Goal: Task Accomplishment & Management: Use online tool/utility

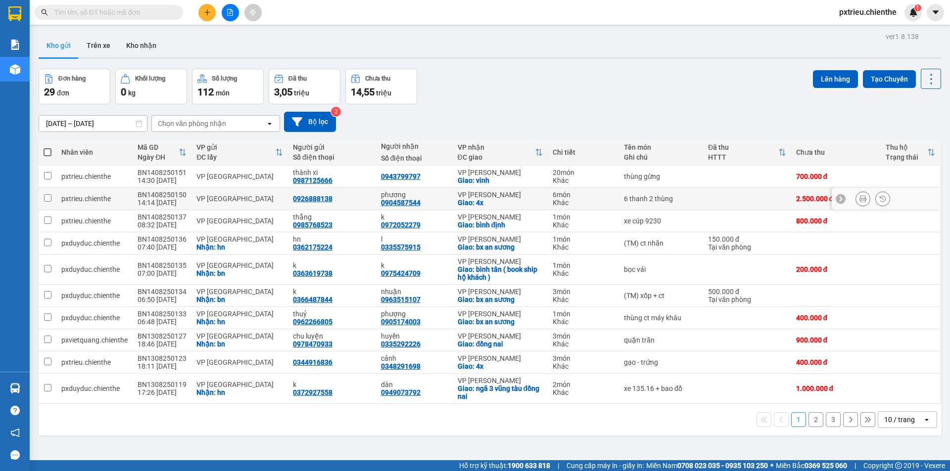
click at [675, 195] on div "6 thanh 2 thùng" at bounding box center [661, 199] width 74 height 8
checkbox input "true"
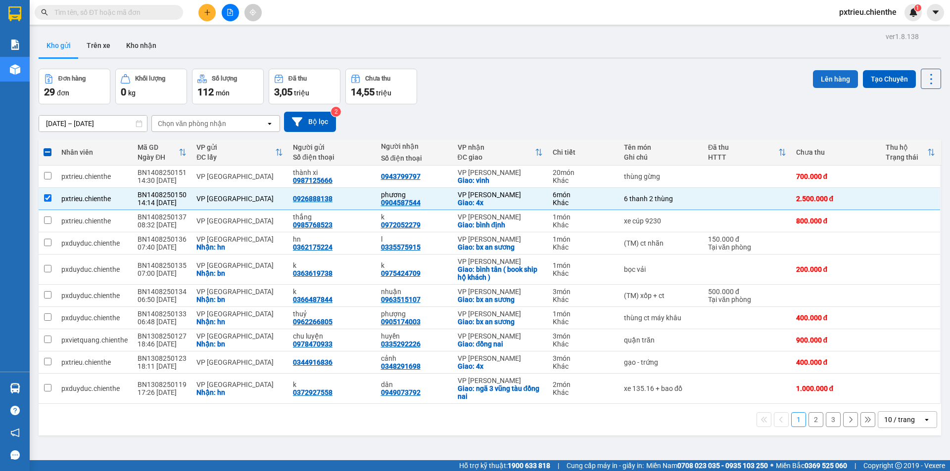
click at [827, 74] on button "Lên hàng" at bounding box center [835, 79] width 45 height 18
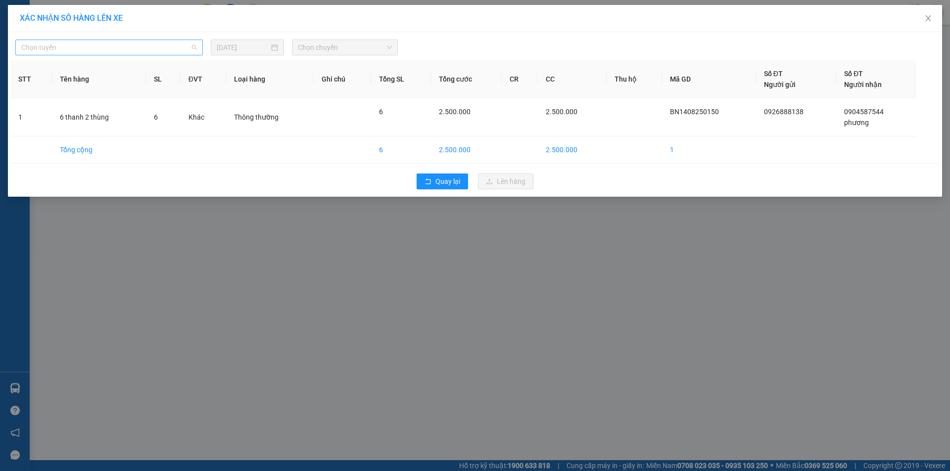
click at [193, 47] on span "Chọn tuyến" at bounding box center [109, 47] width 176 height 15
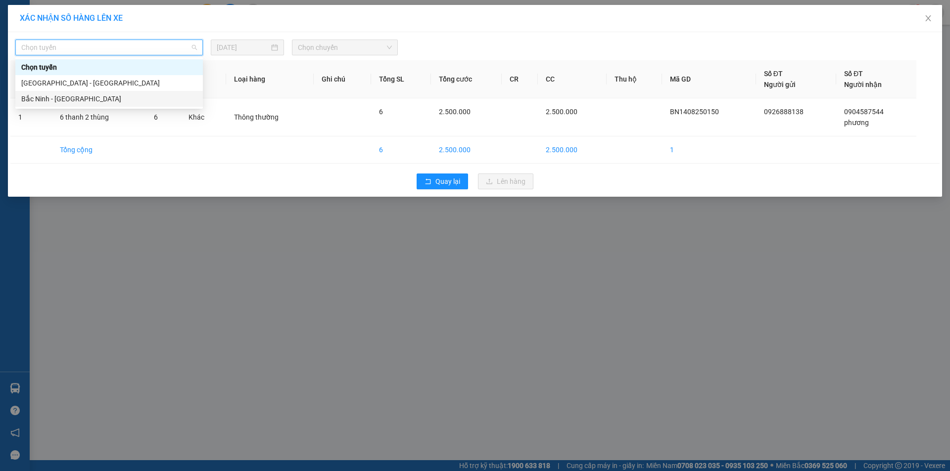
click at [82, 97] on div "Bắc Ninh - Hồ Chí Minh" at bounding box center [109, 98] width 176 height 11
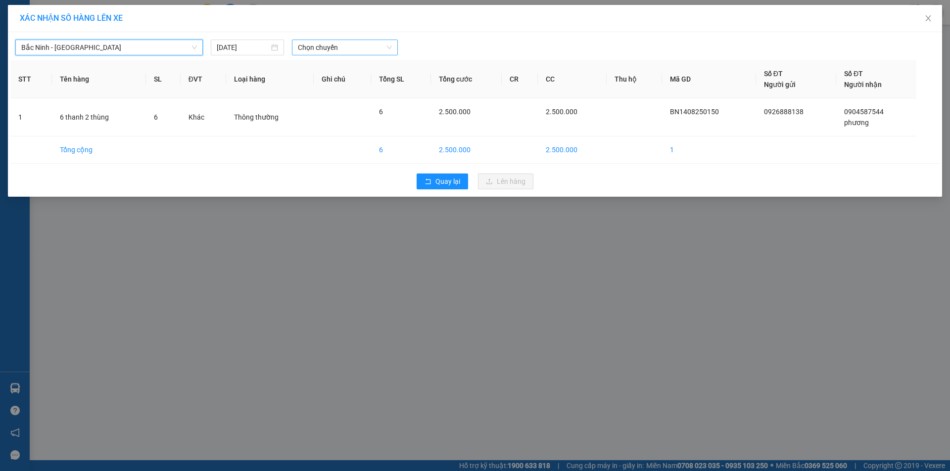
click at [312, 51] on span "Chọn chuyến" at bounding box center [345, 47] width 94 height 15
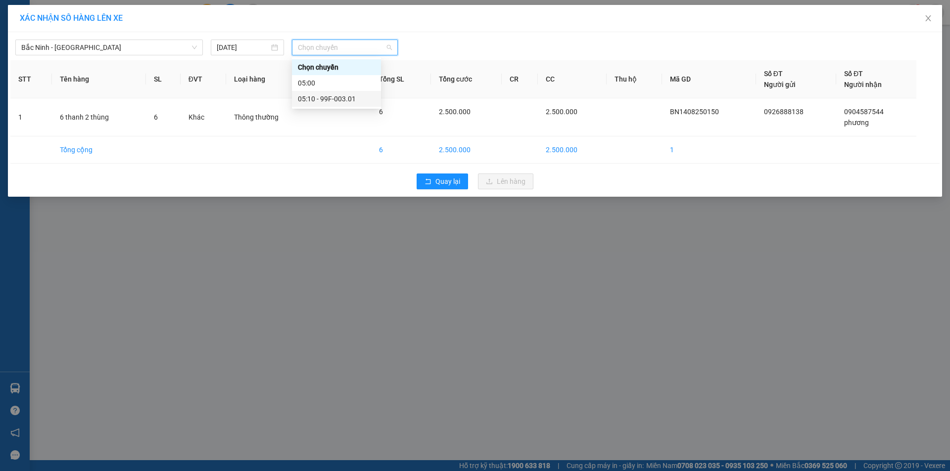
click at [327, 97] on div "05:10 - 99F-003.01" at bounding box center [336, 98] width 77 height 11
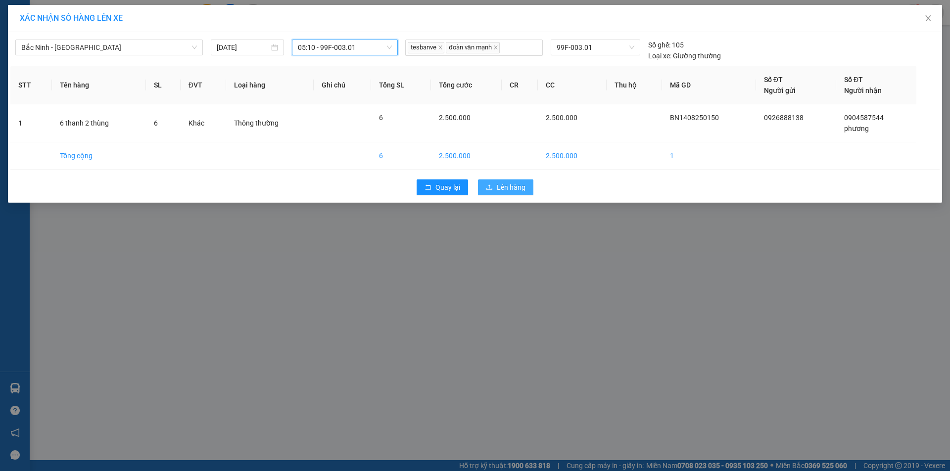
click at [501, 182] on button "Lên hàng" at bounding box center [505, 188] width 55 height 16
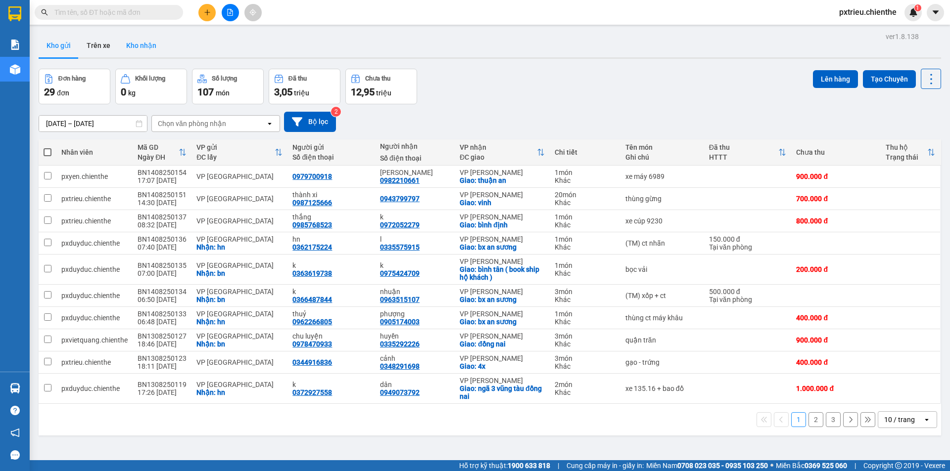
click at [136, 49] on button "Kho nhận" at bounding box center [141, 46] width 46 height 24
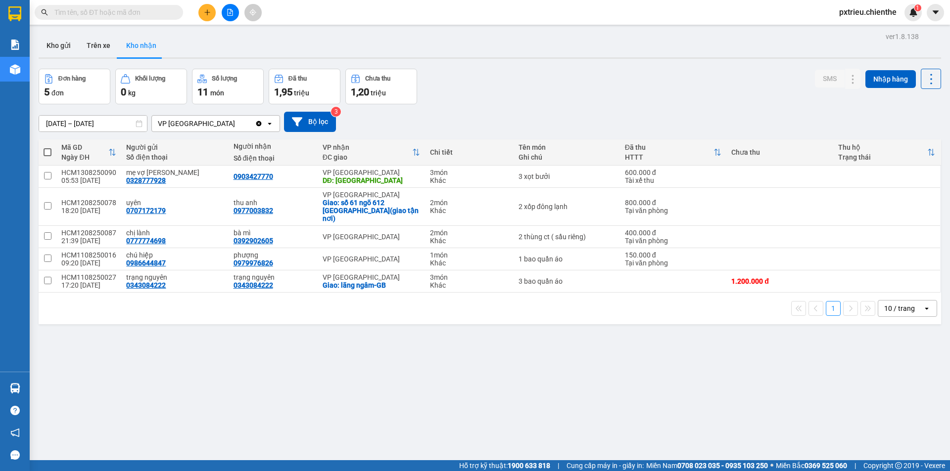
click at [49, 127] on input "12/08/2025 – 14/08/2025" at bounding box center [93, 124] width 108 height 16
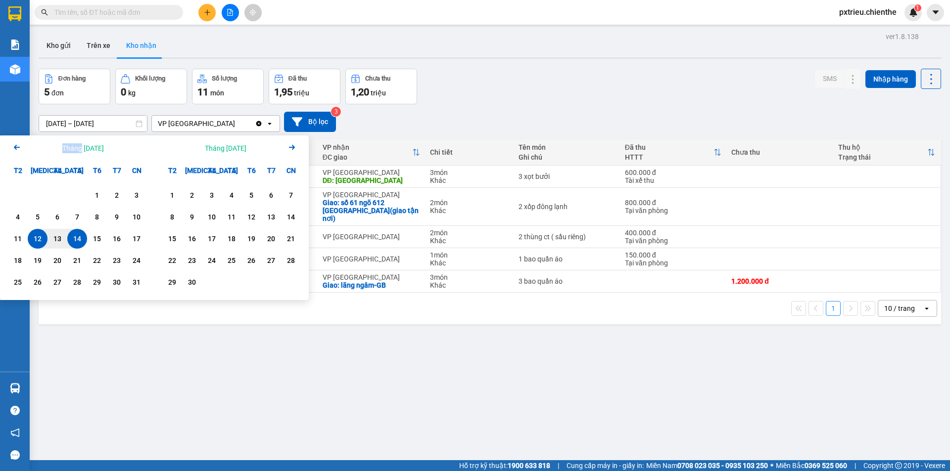
drag, startPoint x: 28, startPoint y: 146, endPoint x: 77, endPoint y: 141, distance: 49.2
click at [77, 141] on div "Arrow Left Tháng Tám 2025" at bounding box center [77, 148] width 154 height 25
click at [8, 145] on div "Arrow Left Tháng Tám 2025" at bounding box center [77, 148] width 154 height 25
click at [12, 147] on icon "Arrow Left" at bounding box center [17, 147] width 12 height 12
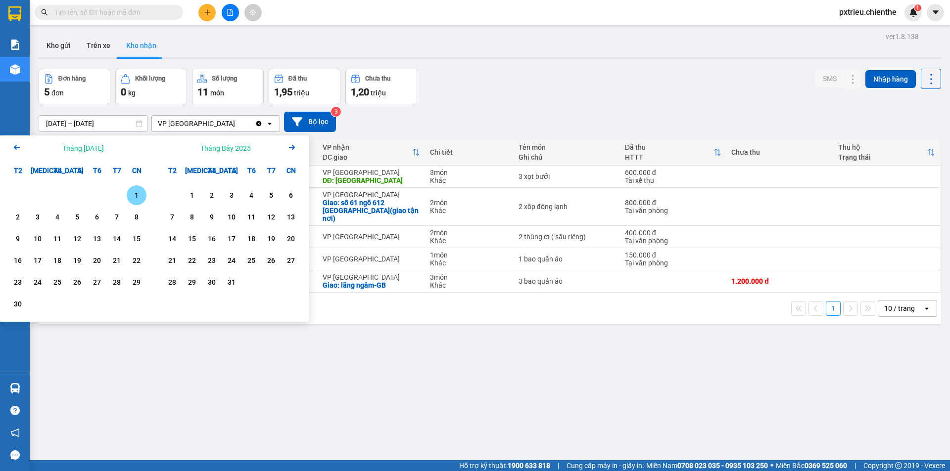
click at [12, 147] on icon "Arrow Left" at bounding box center [17, 147] width 12 height 12
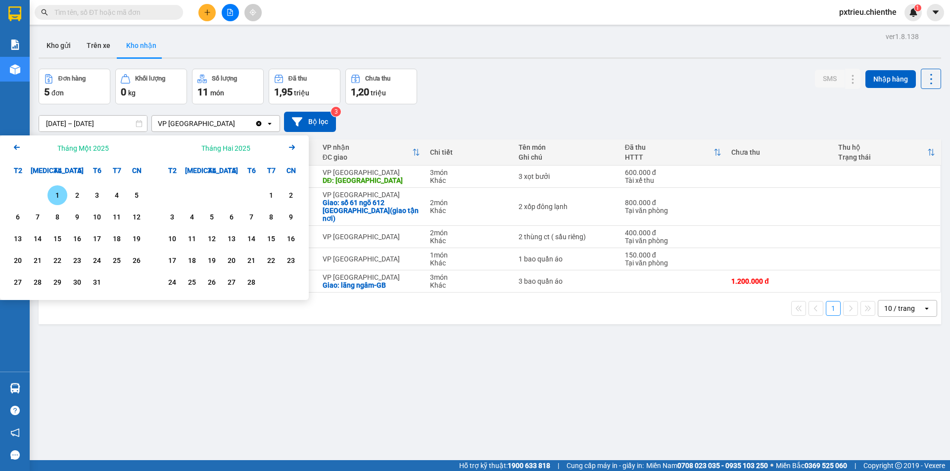
click at [12, 147] on icon "Arrow Left" at bounding box center [17, 147] width 12 height 12
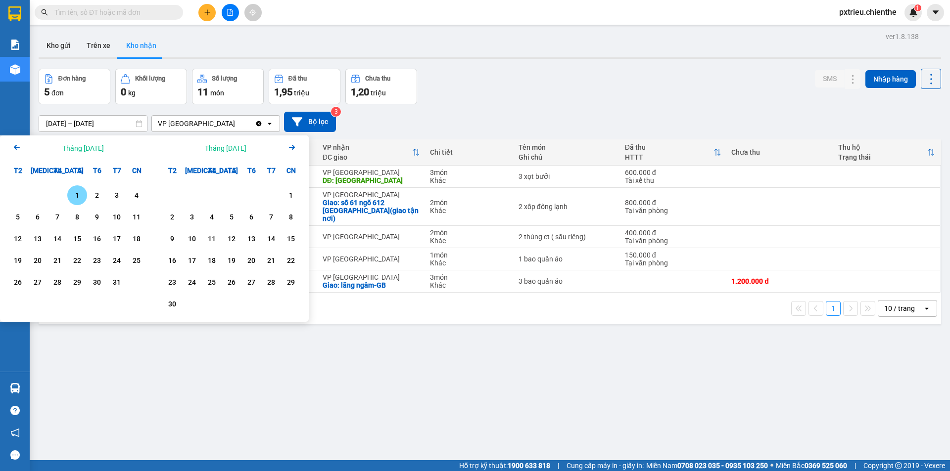
click at [12, 147] on icon "Arrow Left" at bounding box center [17, 147] width 12 height 12
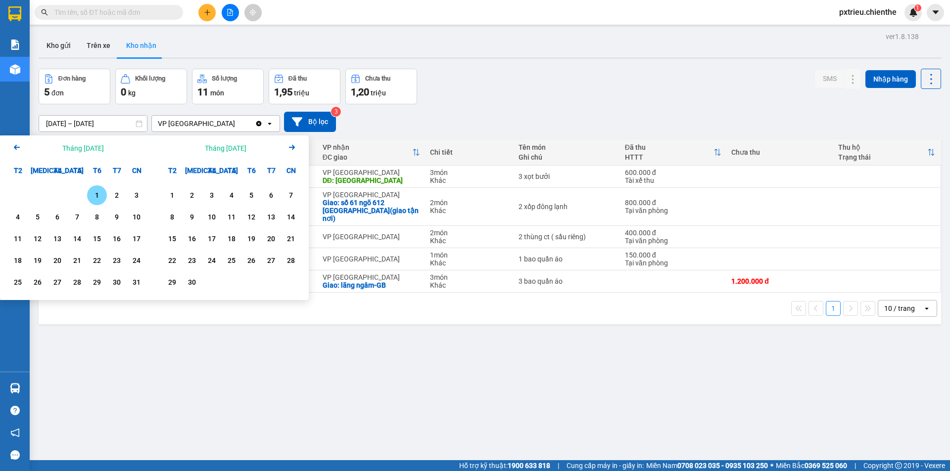
click at [12, 147] on icon "Arrow Left" at bounding box center [17, 147] width 12 height 12
click at [78, 194] on div "1" at bounding box center [77, 195] width 14 height 12
click at [290, 147] on icon "Next month." at bounding box center [292, 147] width 6 height 5
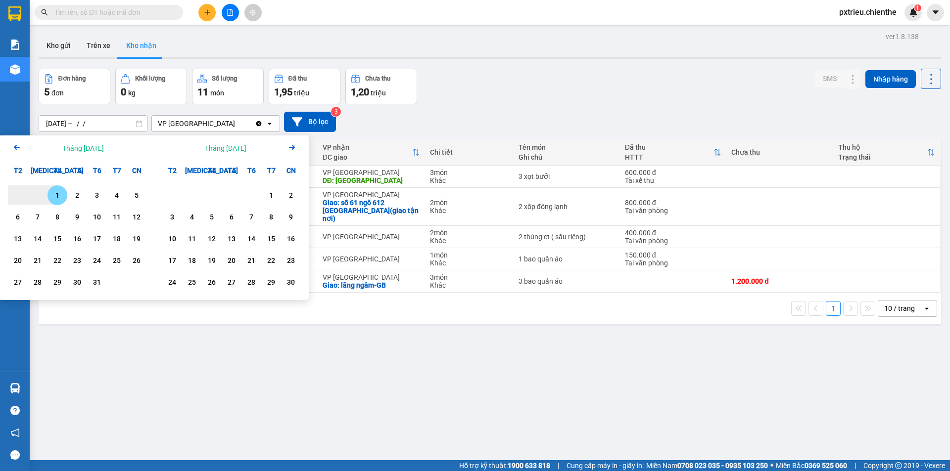
click at [290, 147] on icon "Next month." at bounding box center [292, 147] width 6 height 5
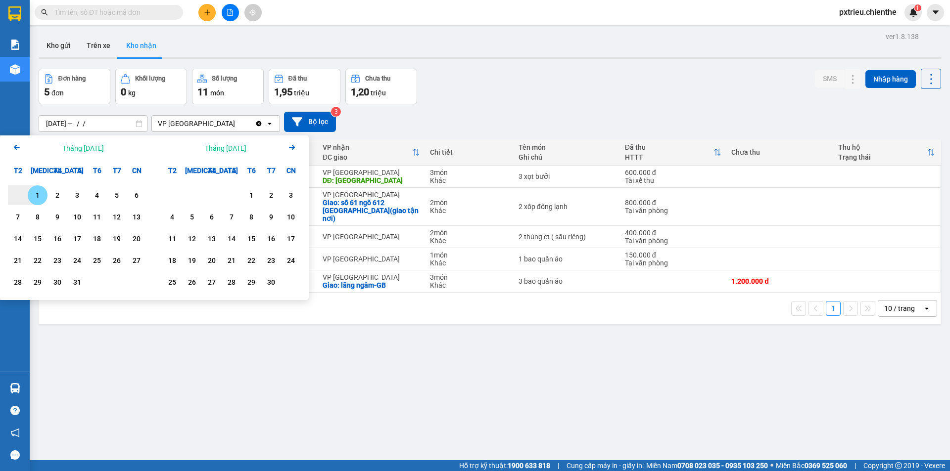
click at [290, 147] on icon "Next month." at bounding box center [292, 147] width 6 height 5
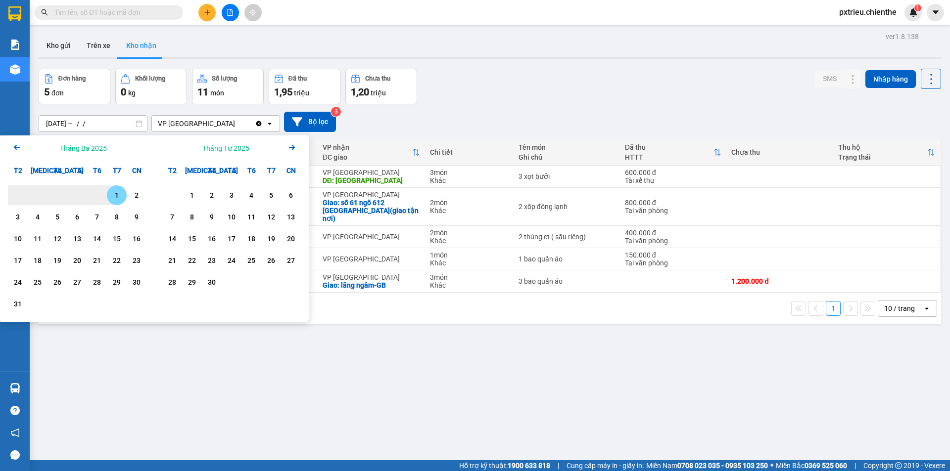
click at [290, 147] on icon "Next month." at bounding box center [292, 147] width 6 height 5
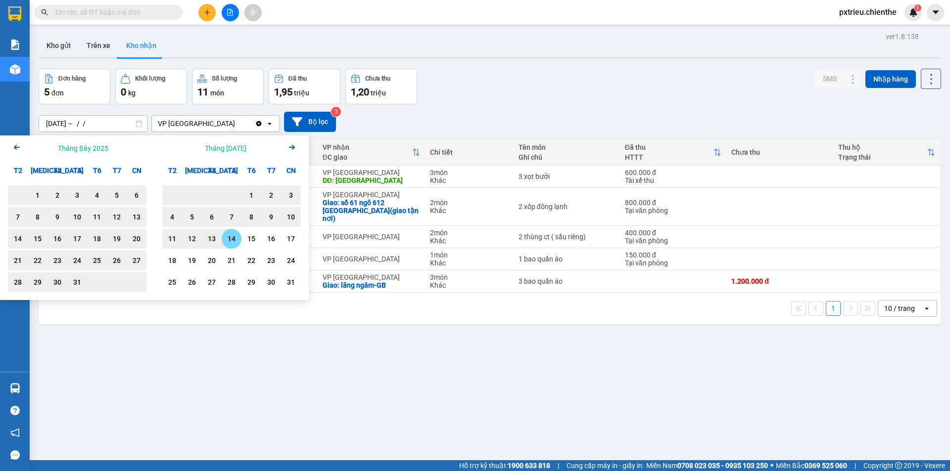
click at [228, 241] on div "14" at bounding box center [232, 239] width 14 height 12
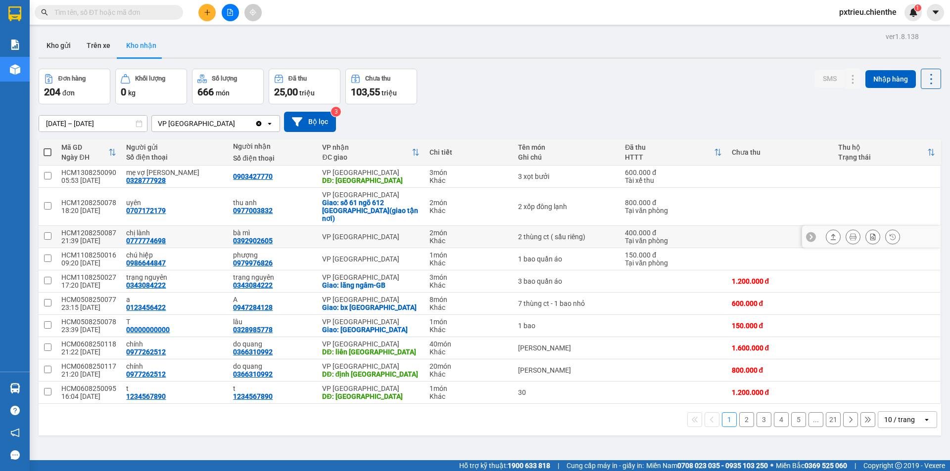
scroll to position [46, 0]
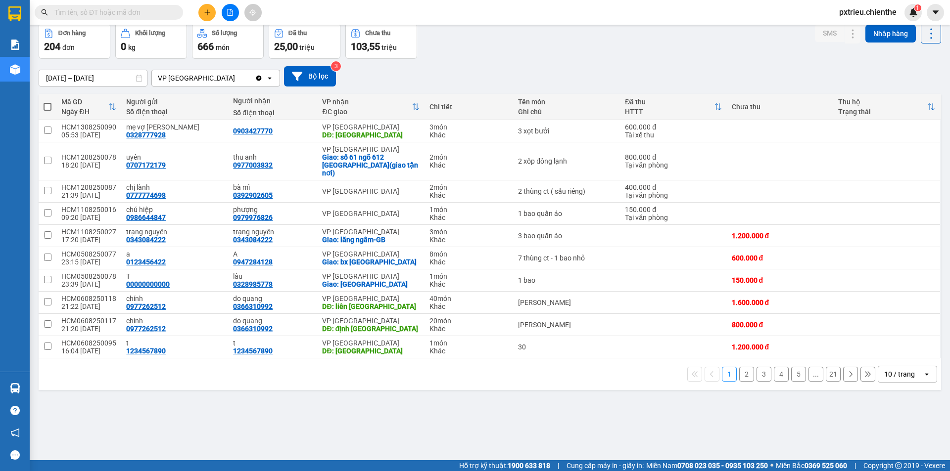
click at [923, 370] on icon "open" at bounding box center [927, 374] width 8 height 8
click at [912, 344] on span "100 / trang" at bounding box center [896, 345] width 36 height 10
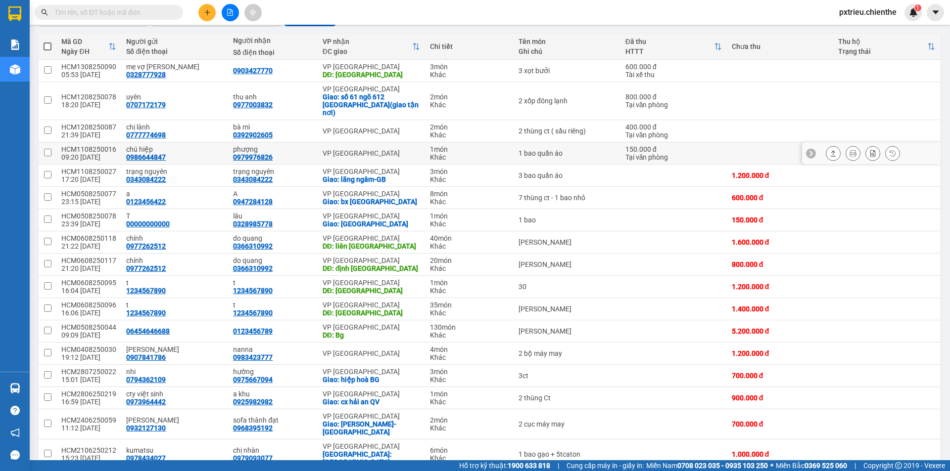
scroll to position [0, 0]
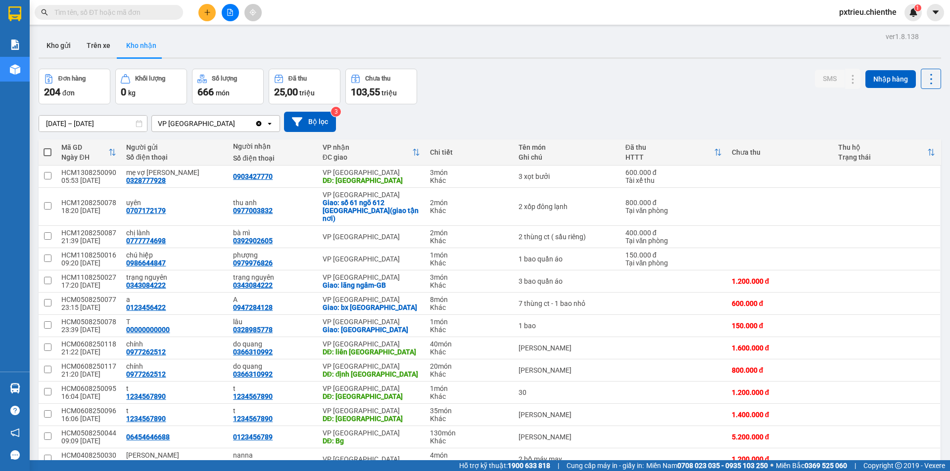
click at [48, 123] on input "01/02/2024 – 14/08/2025" at bounding box center [93, 124] width 108 height 16
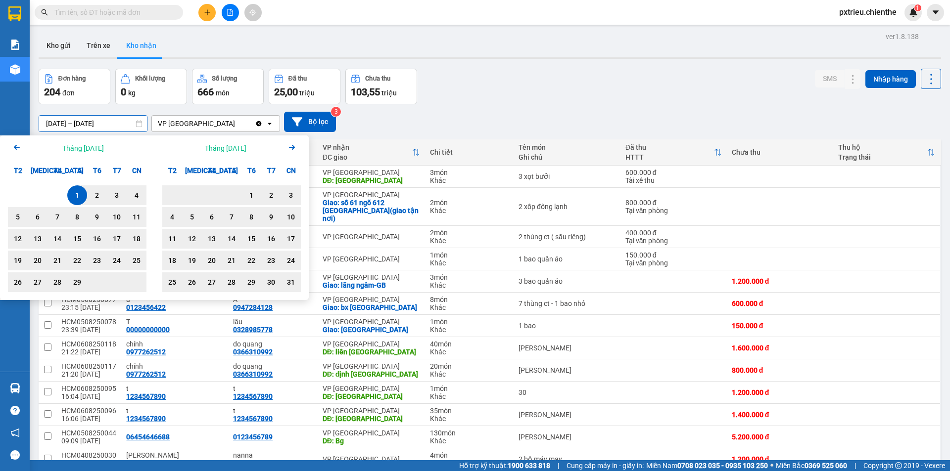
click at [75, 193] on div "1" at bounding box center [77, 195] width 14 height 12
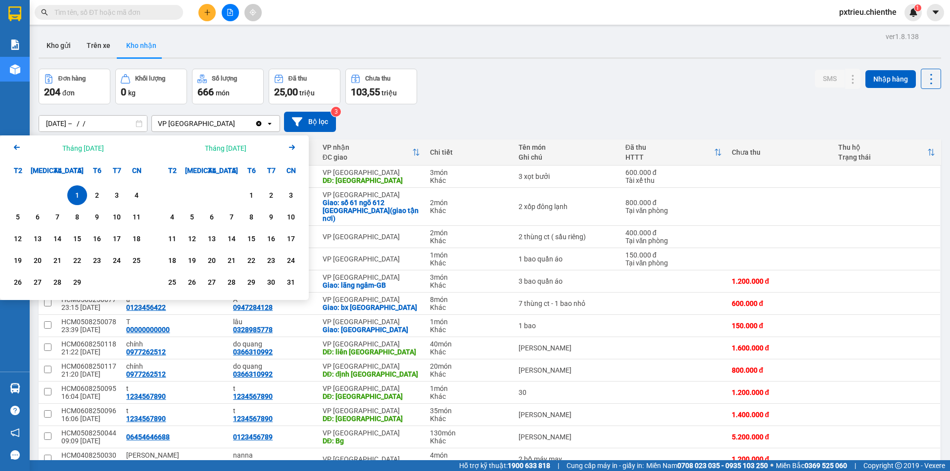
click at [294, 150] on icon "Arrow Right" at bounding box center [292, 147] width 12 height 12
click at [293, 149] on icon "Next month." at bounding box center [292, 147] width 6 height 5
click at [292, 149] on icon "Next month." at bounding box center [292, 147] width 6 height 5
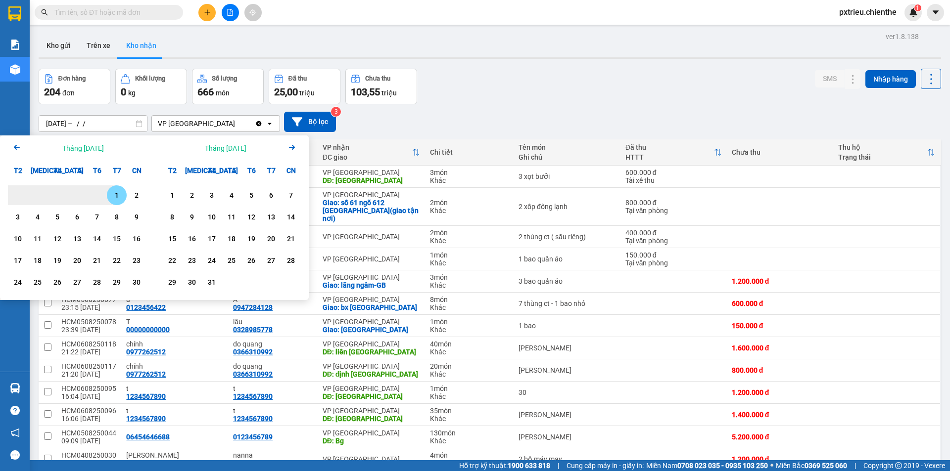
click at [292, 149] on icon "Next month." at bounding box center [292, 147] width 6 height 5
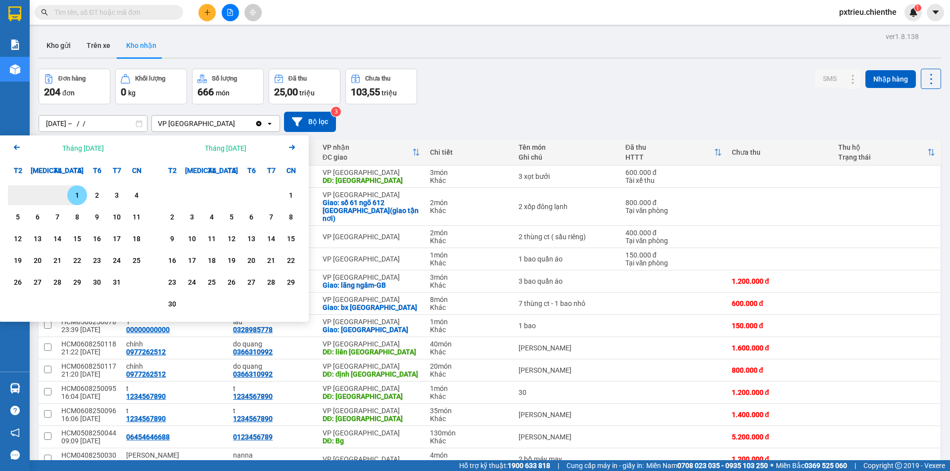
click at [292, 151] on icon "Arrow Right" at bounding box center [292, 147] width 12 height 12
click at [292, 152] on icon "Arrow Right" at bounding box center [292, 147] width 12 height 12
click at [292, 148] on icon "Arrow Right" at bounding box center [292, 147] width 12 height 12
click at [291, 146] on icon "Arrow Right" at bounding box center [292, 147] width 12 height 12
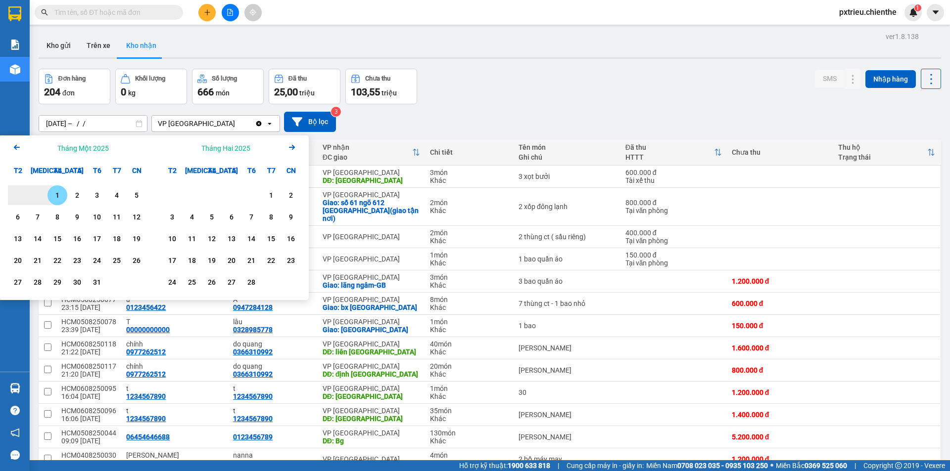
click at [291, 146] on icon "Arrow Right" at bounding box center [292, 147] width 12 height 12
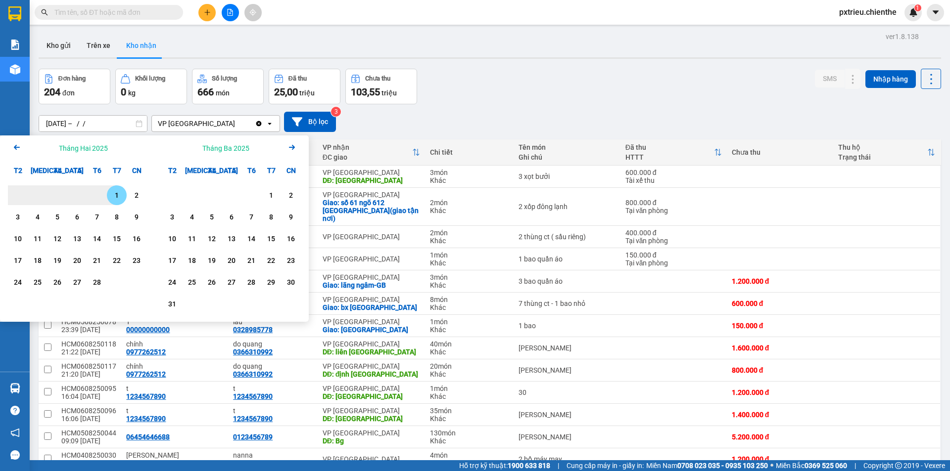
click at [291, 146] on icon "Arrow Right" at bounding box center [292, 147] width 12 height 12
click at [16, 148] on icon "Previous month." at bounding box center [17, 147] width 6 height 5
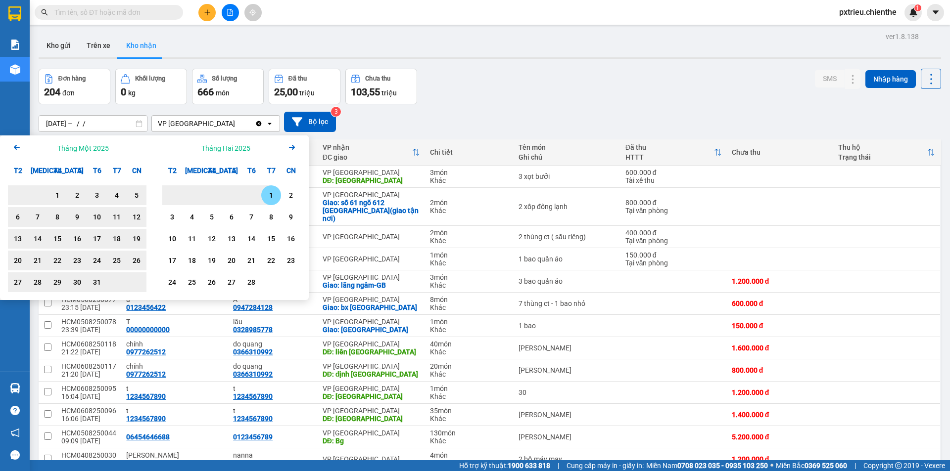
click at [272, 198] on div "1" at bounding box center [271, 195] width 14 height 12
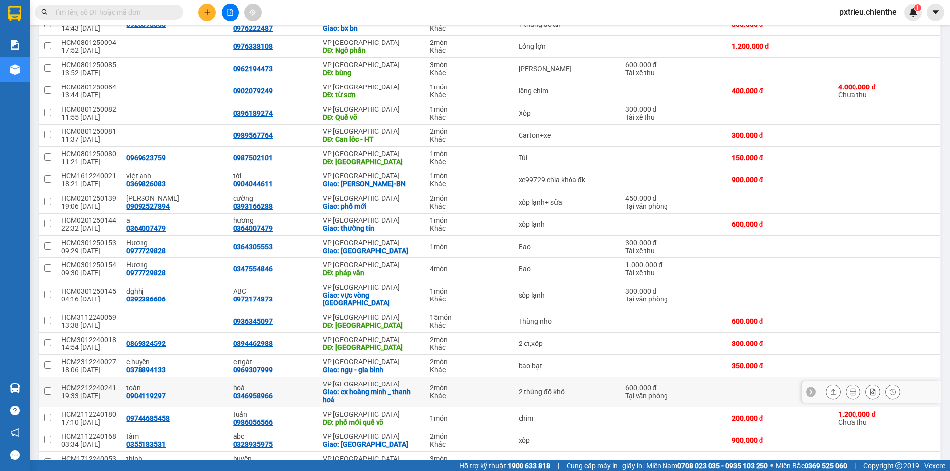
scroll to position [2027, 0]
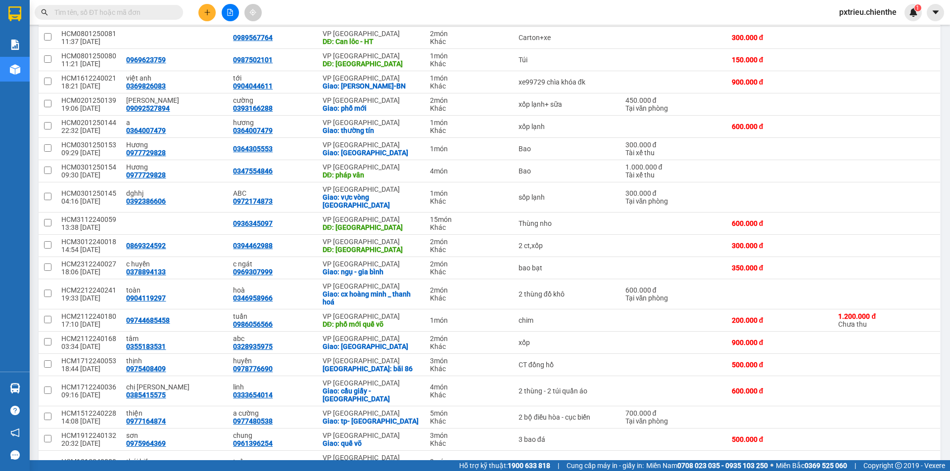
click at [904, 416] on span "100 / trang" at bounding box center [897, 414] width 38 height 10
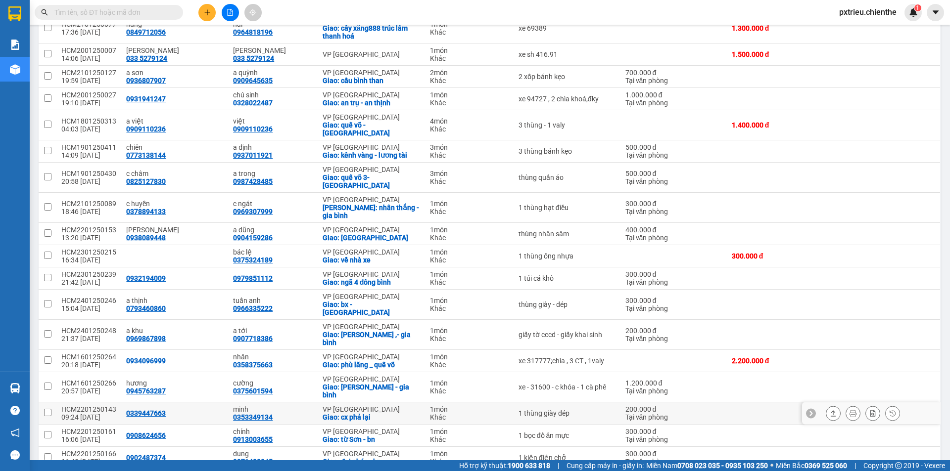
scroll to position [0, 0]
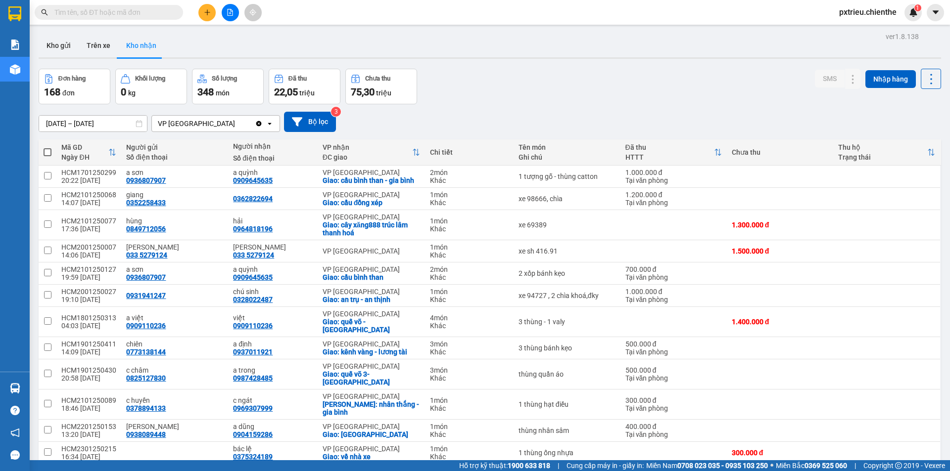
click at [50, 120] on input "01/02/2024 – 01/02/2025" at bounding box center [93, 124] width 108 height 16
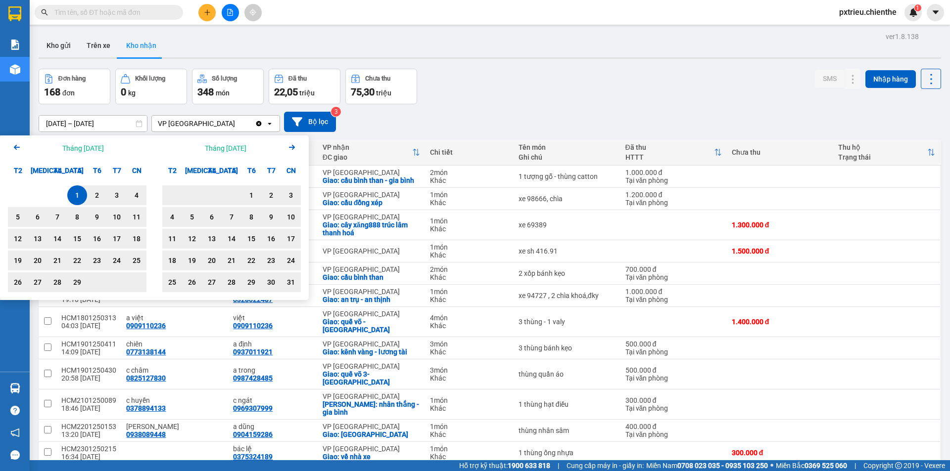
click at [293, 149] on icon "Arrow Right" at bounding box center [292, 147] width 12 height 12
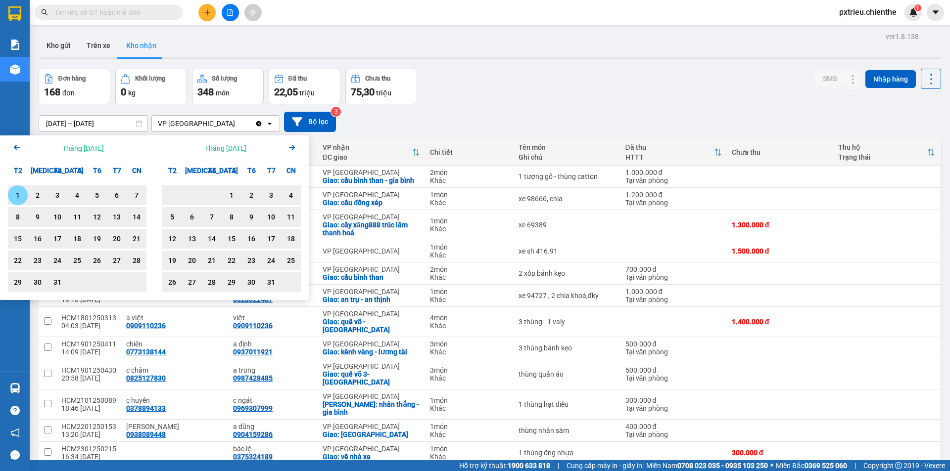
click at [293, 149] on icon "Arrow Right" at bounding box center [292, 147] width 12 height 12
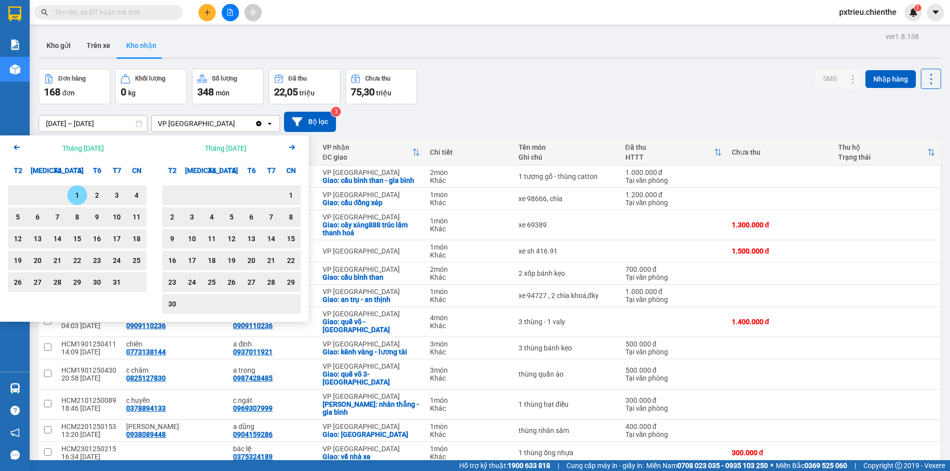
click at [293, 149] on icon "Arrow Right" at bounding box center [292, 147] width 12 height 12
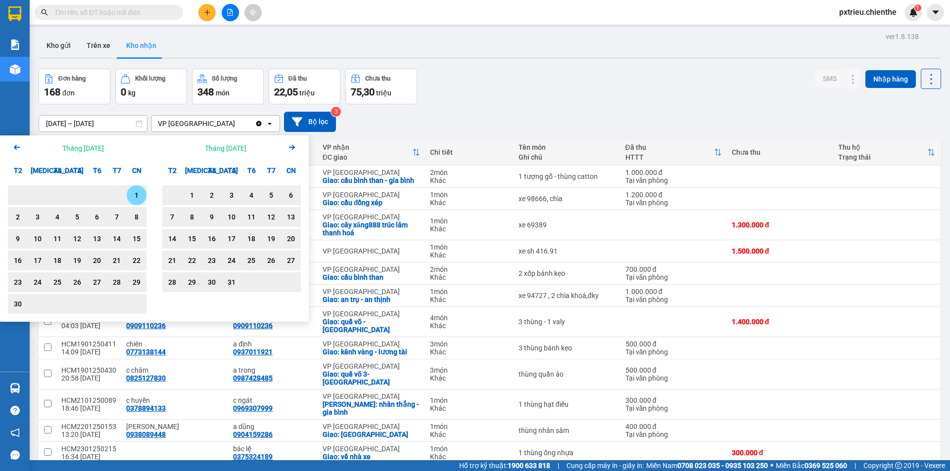
click at [293, 149] on icon "Arrow Right" at bounding box center [292, 147] width 12 height 12
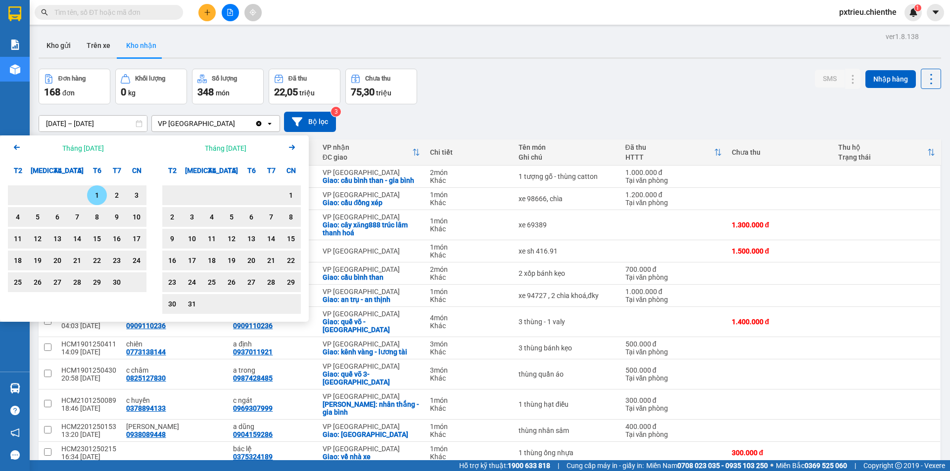
click at [293, 149] on icon "Arrow Right" at bounding box center [292, 147] width 12 height 12
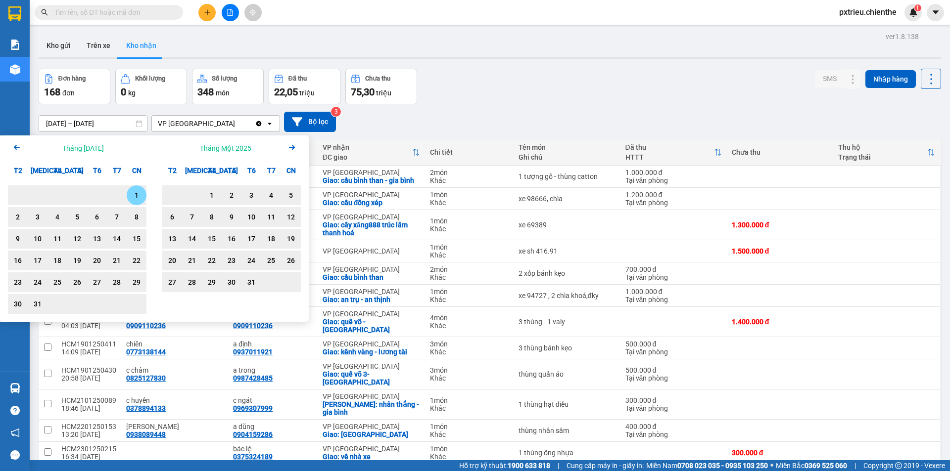
click at [293, 149] on icon "Arrow Right" at bounding box center [292, 147] width 12 height 12
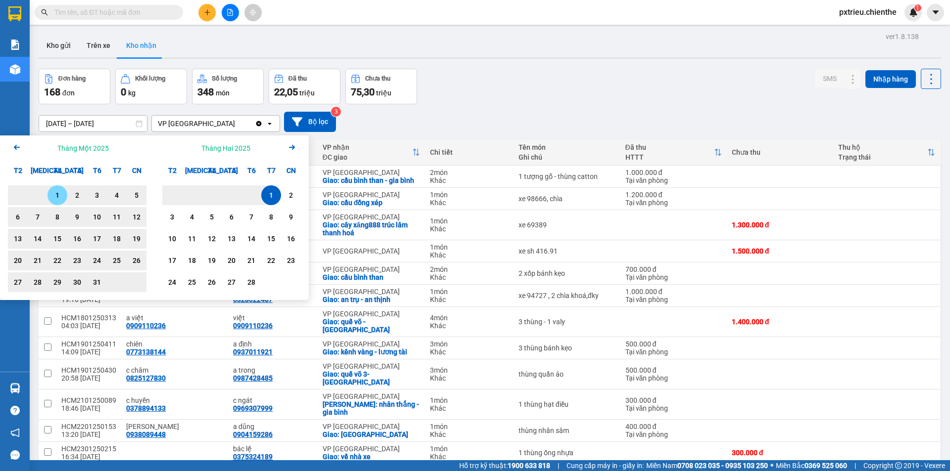
click at [293, 149] on icon "Arrow Right" at bounding box center [292, 147] width 12 height 12
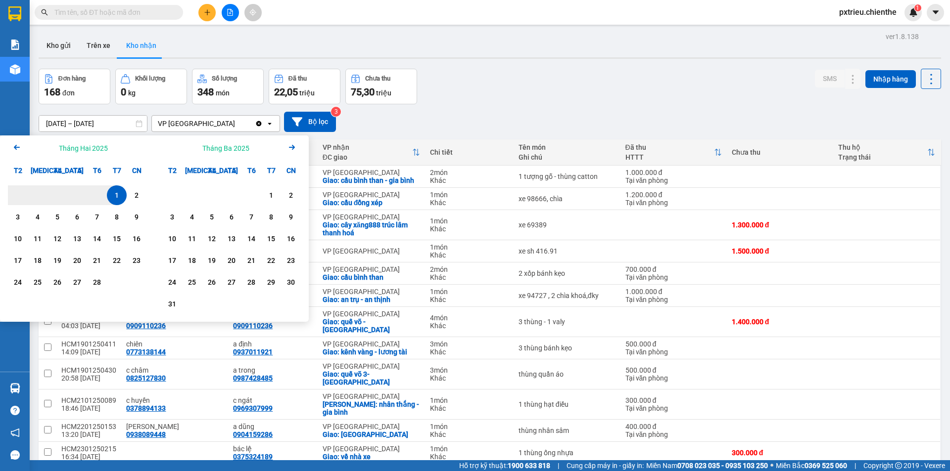
click at [15, 147] on icon "Previous month." at bounding box center [17, 147] width 6 height 5
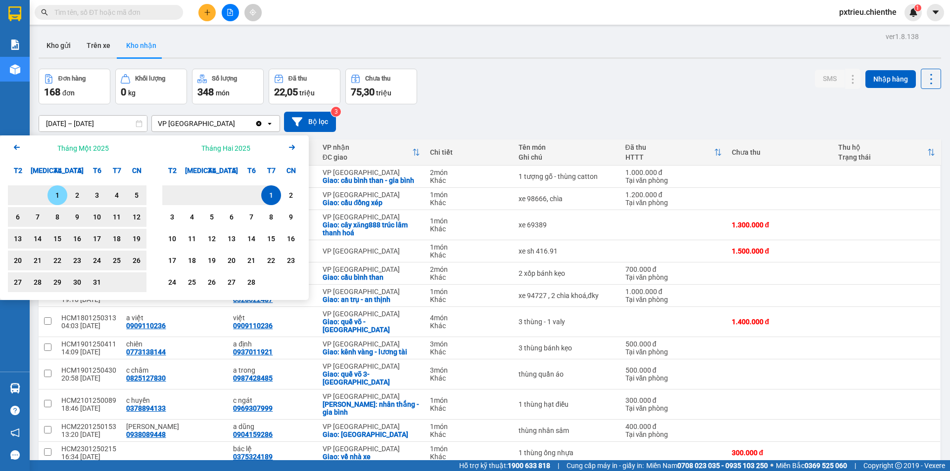
click at [15, 147] on icon "Previous month." at bounding box center [17, 147] width 6 height 5
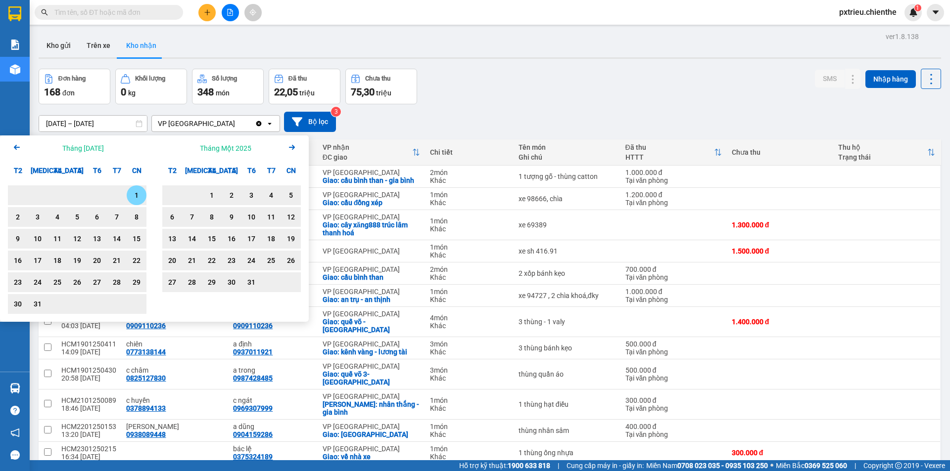
click at [15, 147] on icon "Previous month." at bounding box center [17, 147] width 6 height 5
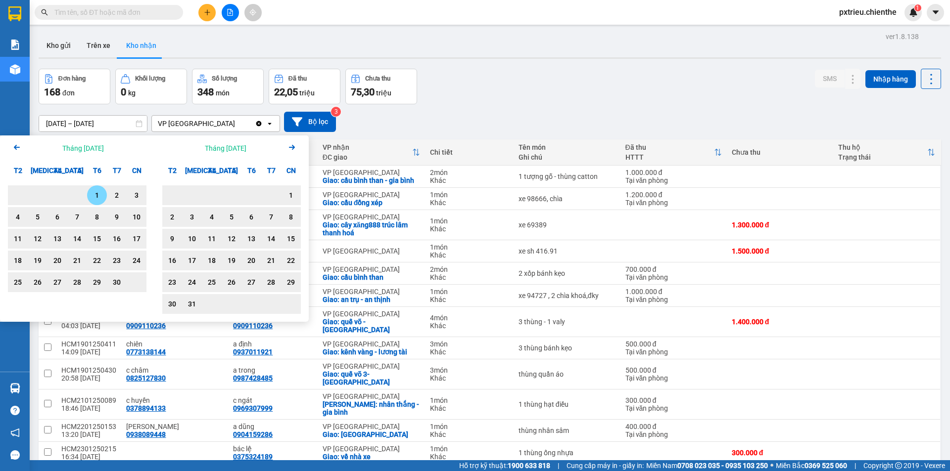
click at [15, 147] on icon "Previous month." at bounding box center [17, 147] width 6 height 5
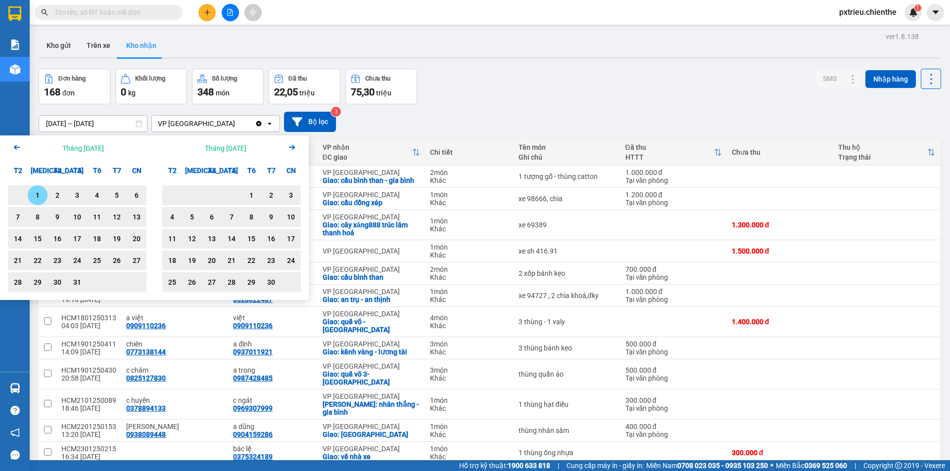
click at [15, 147] on icon "Previous month." at bounding box center [17, 147] width 6 height 5
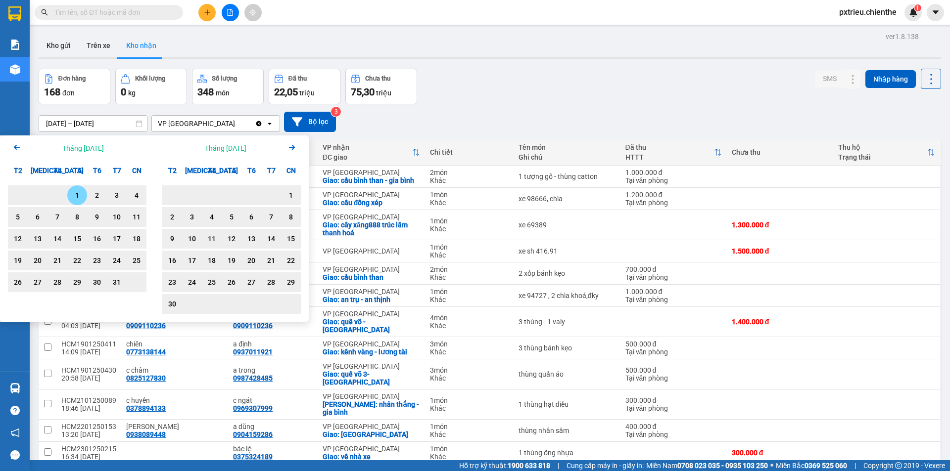
click at [15, 147] on icon "Previous month." at bounding box center [17, 147] width 6 height 5
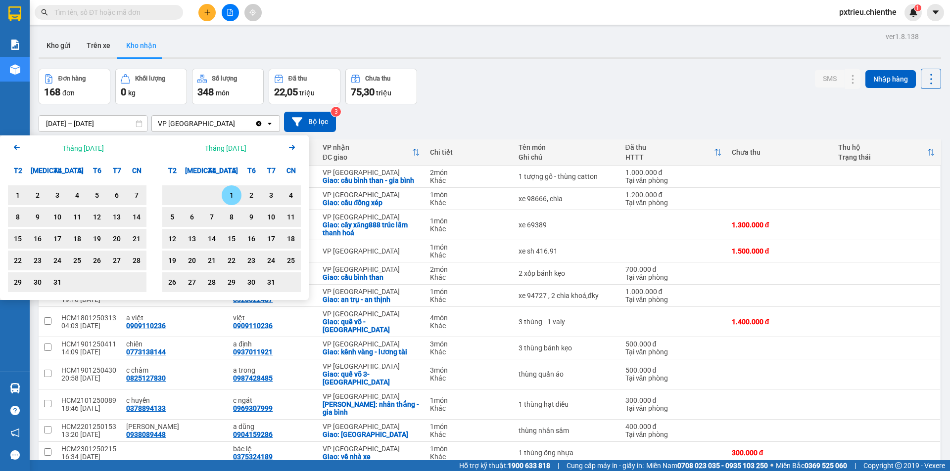
click at [233, 188] on div "1" at bounding box center [232, 195] width 20 height 20
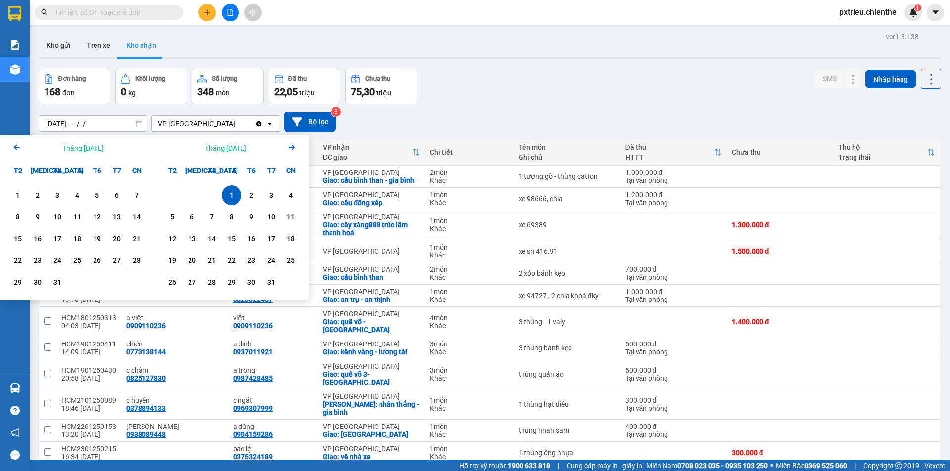
click at [19, 146] on icon "Arrow Left" at bounding box center [17, 147] width 12 height 12
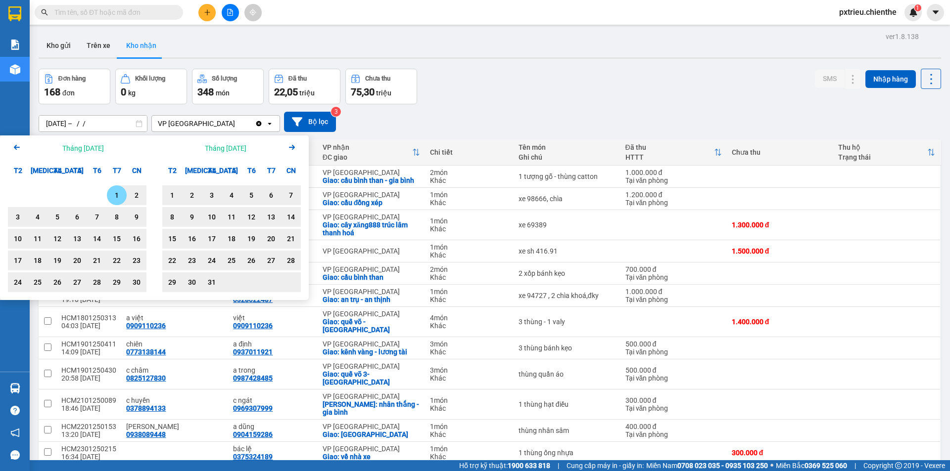
click at [19, 146] on icon "Arrow Left" at bounding box center [17, 147] width 12 height 12
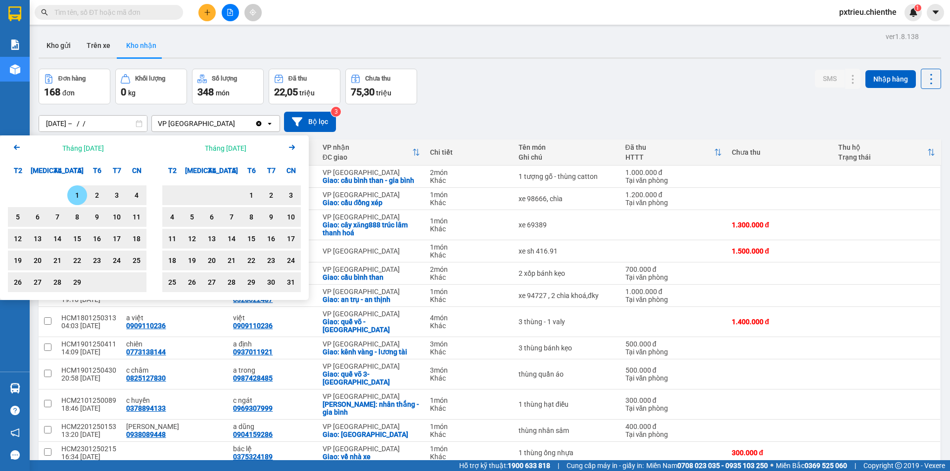
click at [19, 146] on icon "Arrow Left" at bounding box center [17, 147] width 12 height 12
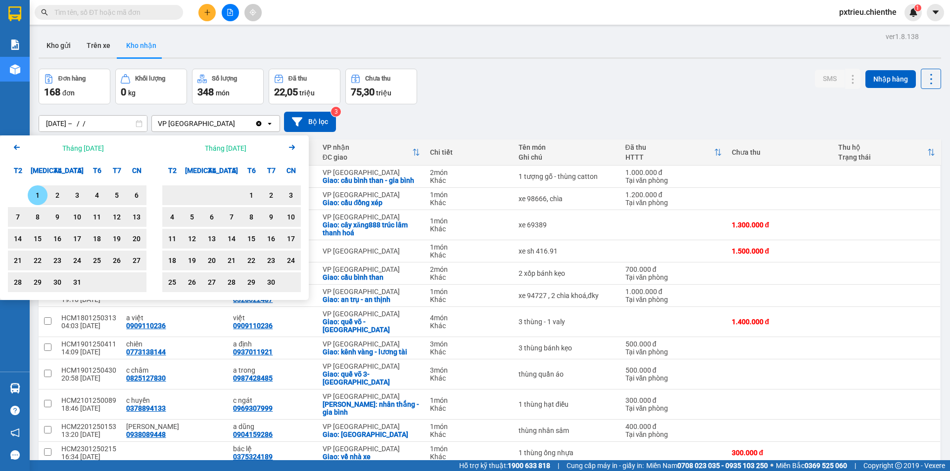
click at [19, 146] on icon "Arrow Left" at bounding box center [17, 147] width 12 height 12
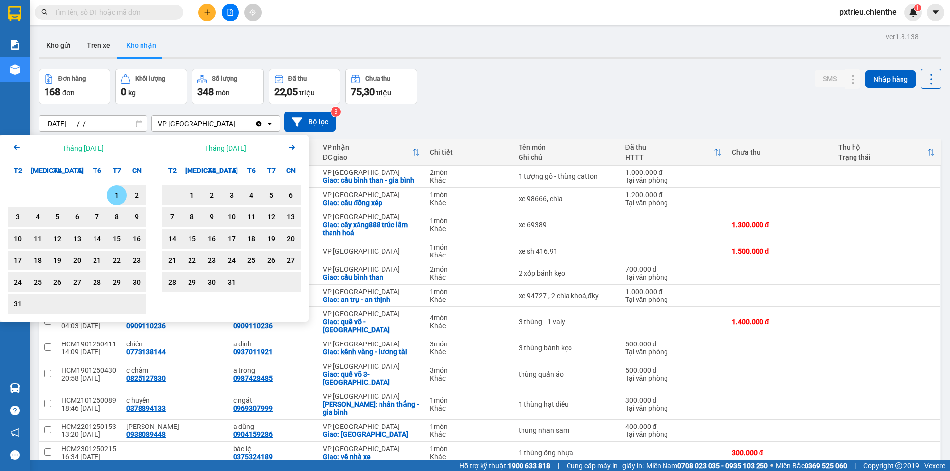
click at [19, 146] on icon "Arrow Left" at bounding box center [17, 147] width 12 height 12
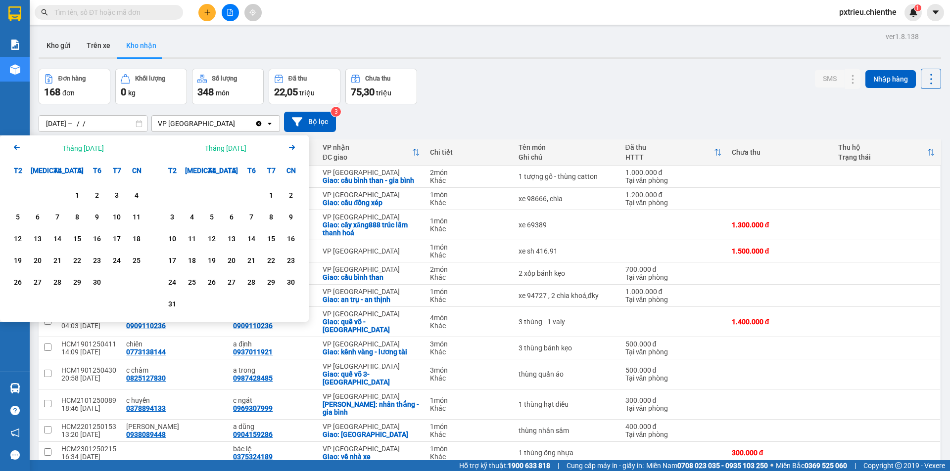
click at [16, 150] on icon "Arrow Left" at bounding box center [17, 147] width 12 height 12
click at [14, 149] on icon "Arrow Left" at bounding box center [17, 147] width 12 height 12
click at [20, 145] on icon "Arrow Left" at bounding box center [17, 147] width 12 height 12
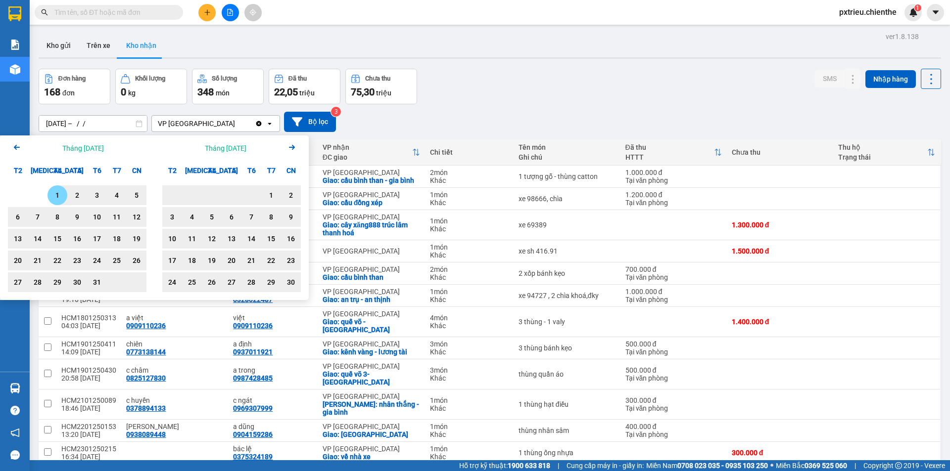
click at [20, 145] on icon "Arrow Left" at bounding box center [17, 147] width 12 height 12
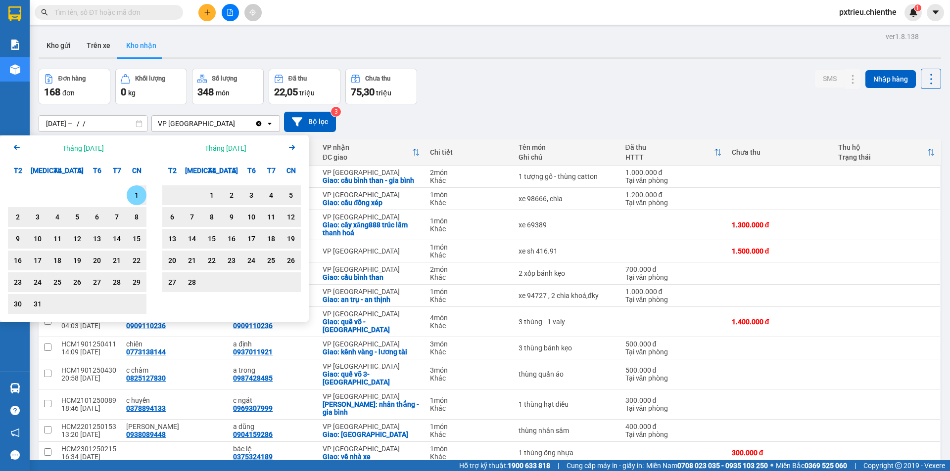
click at [291, 149] on icon "Arrow Right" at bounding box center [292, 147] width 12 height 12
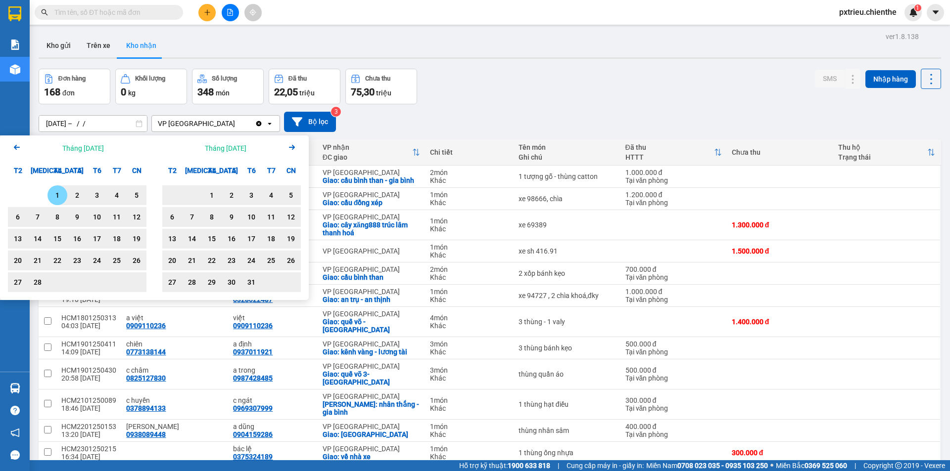
click at [291, 149] on icon "Arrow Right" at bounding box center [292, 147] width 12 height 12
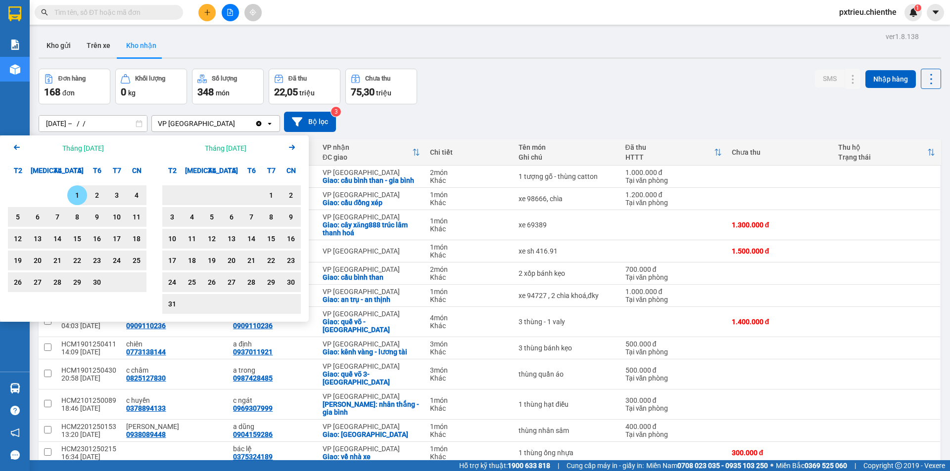
click at [291, 149] on icon "Arrow Right" at bounding box center [292, 147] width 12 height 12
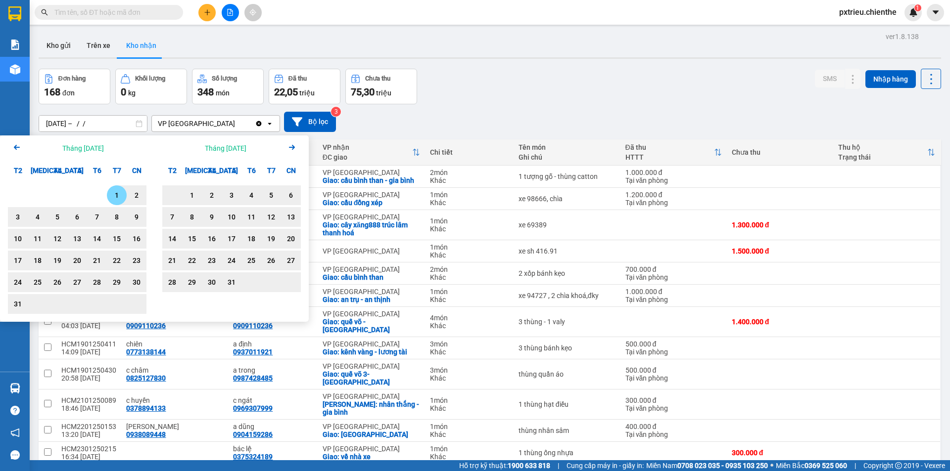
click at [291, 149] on icon "Arrow Right" at bounding box center [292, 147] width 12 height 12
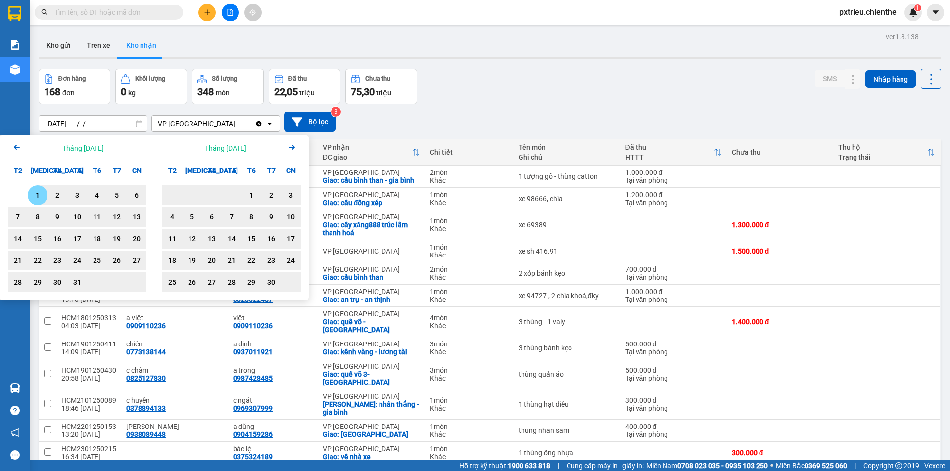
click at [291, 149] on icon "Arrow Right" at bounding box center [292, 147] width 12 height 12
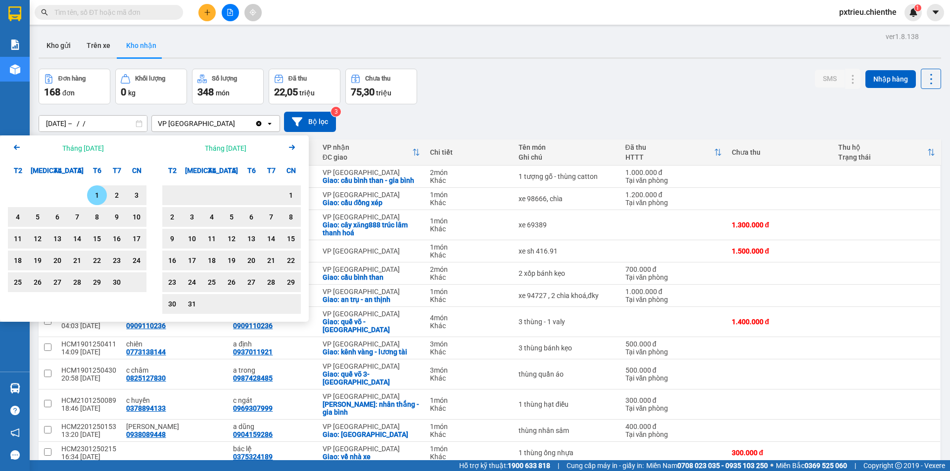
click at [291, 149] on icon "Arrow Right" at bounding box center [292, 147] width 12 height 12
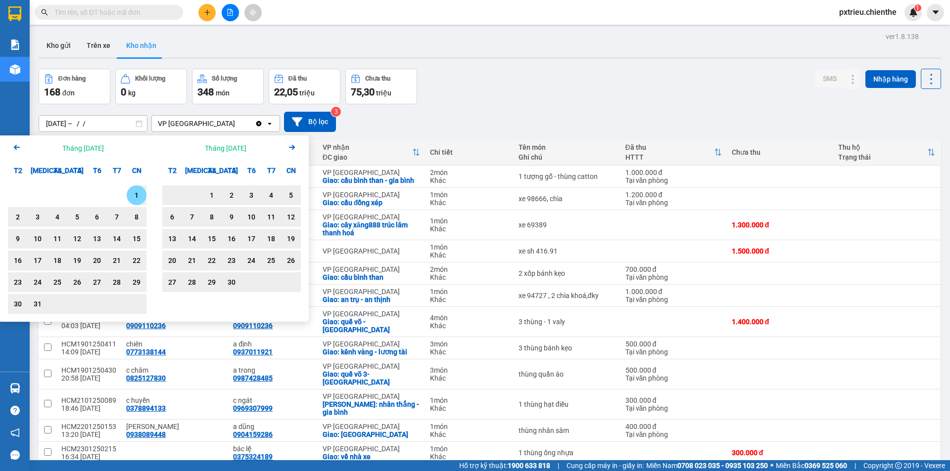
click at [291, 149] on icon "Arrow Right" at bounding box center [292, 147] width 12 height 12
click at [100, 198] on div "1" at bounding box center [97, 195] width 14 height 12
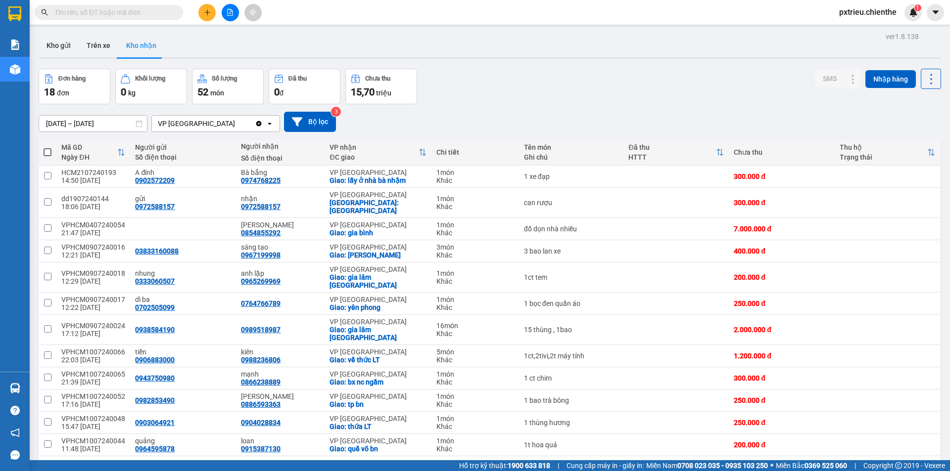
click at [48, 123] on input "01/12/2023 – 01/08/2024" at bounding box center [93, 124] width 108 height 16
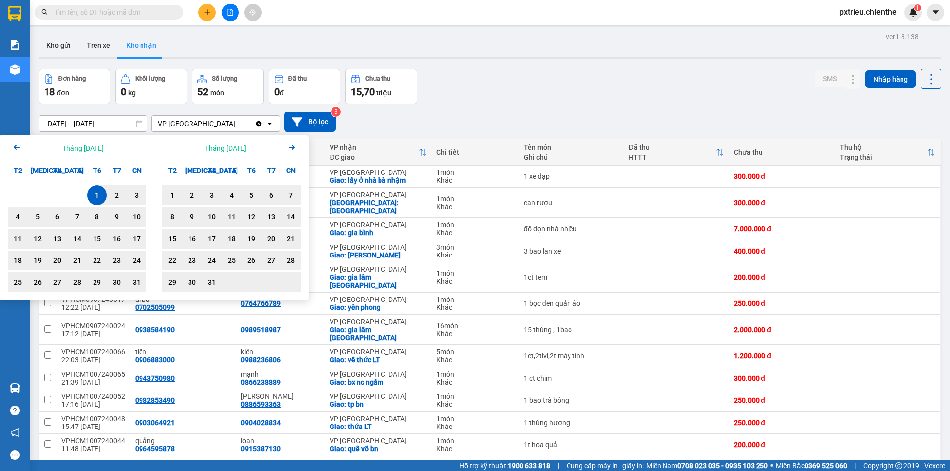
click at [290, 148] on icon "Next month." at bounding box center [292, 147] width 6 height 5
click at [9, 143] on div "Arrow Left Tháng Hai 2024" at bounding box center [77, 148] width 154 height 25
click at [15, 146] on icon "Arrow Left" at bounding box center [17, 147] width 12 height 12
click at [15, 151] on icon "Arrow Left" at bounding box center [17, 147] width 12 height 12
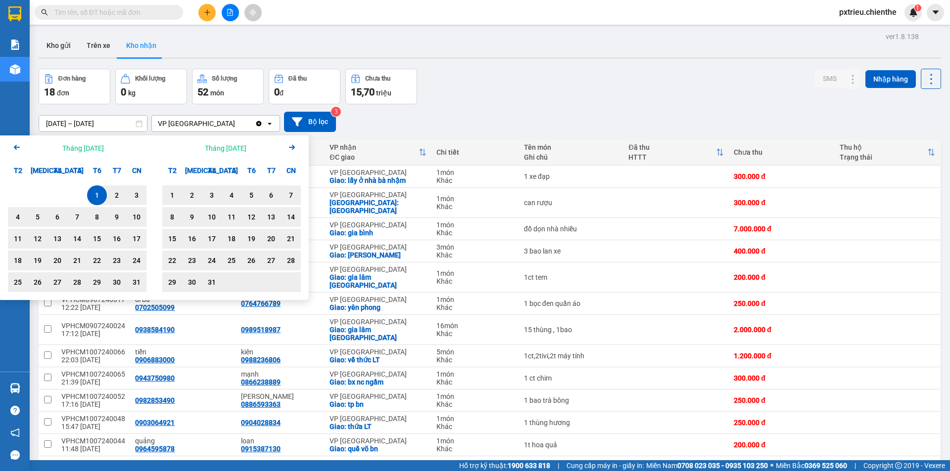
click at [15, 151] on icon "Arrow Left" at bounding box center [17, 147] width 12 height 12
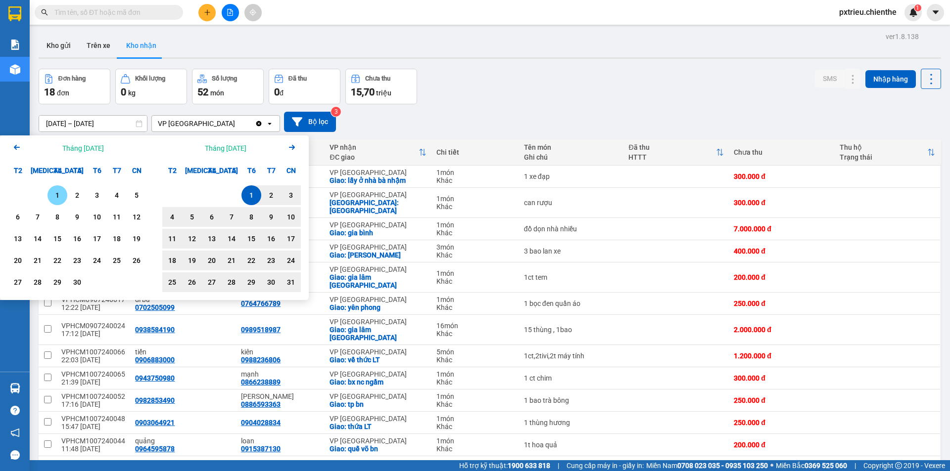
click at [14, 151] on icon "Arrow Left" at bounding box center [17, 147] width 12 height 12
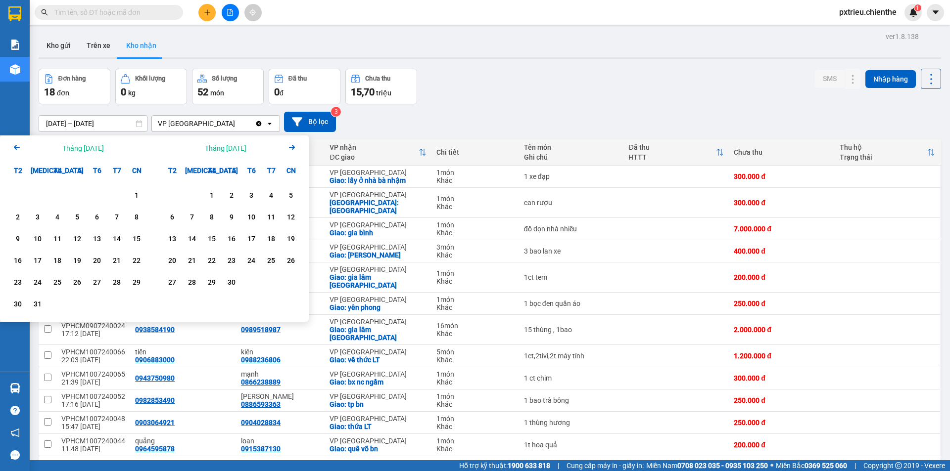
click at [292, 143] on icon "Arrow Right" at bounding box center [292, 147] width 12 height 12
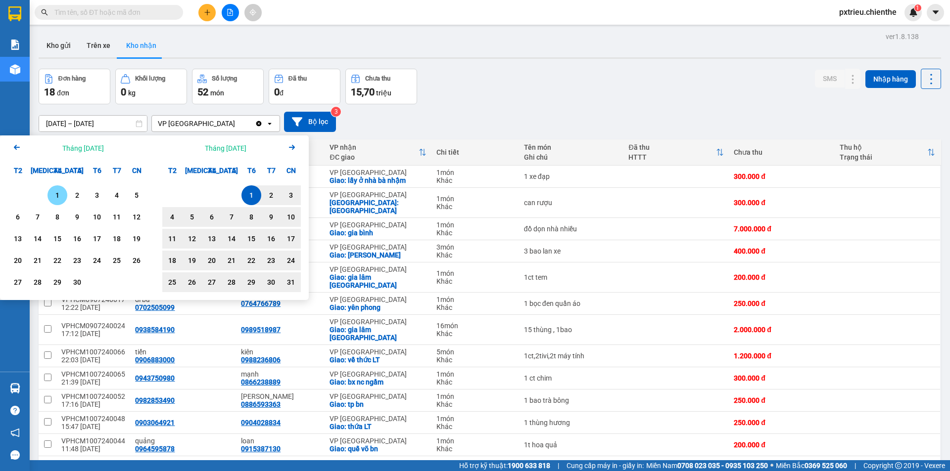
click at [292, 143] on icon "Arrow Right" at bounding box center [292, 147] width 12 height 12
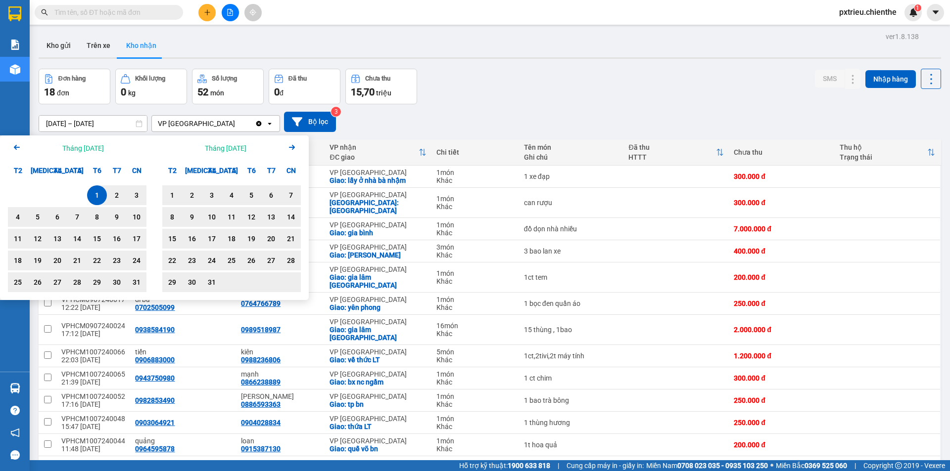
click at [292, 143] on icon "Arrow Right" at bounding box center [292, 147] width 12 height 12
click at [298, 147] on div "Tháng Hai 2024 Arrow Right" at bounding box center [231, 148] width 154 height 25
click at [290, 149] on icon "Arrow Right" at bounding box center [292, 147] width 12 height 12
click at [78, 194] on div "1" at bounding box center [77, 195] width 14 height 12
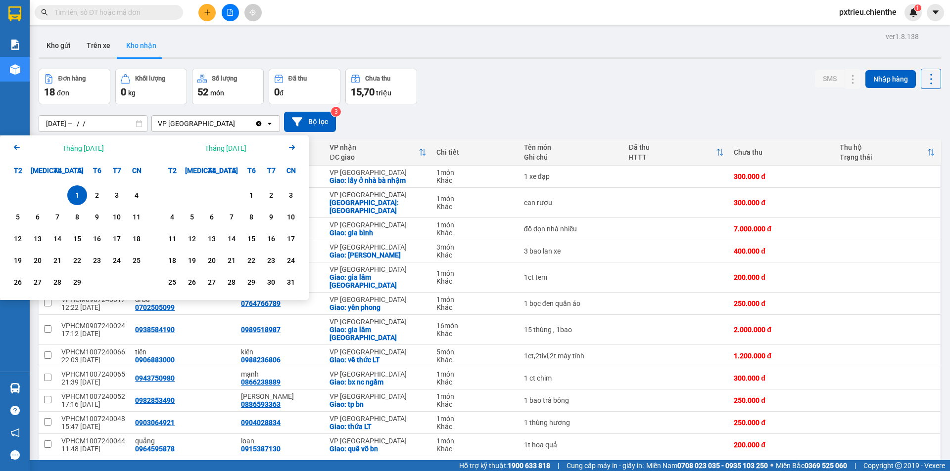
click at [291, 149] on icon "Arrow Right" at bounding box center [292, 147] width 12 height 12
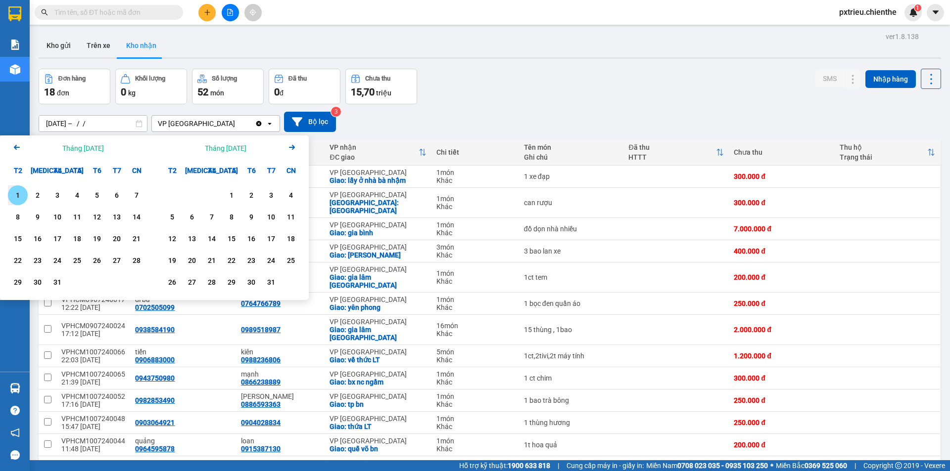
click at [291, 149] on icon "Arrow Right" at bounding box center [292, 147] width 12 height 12
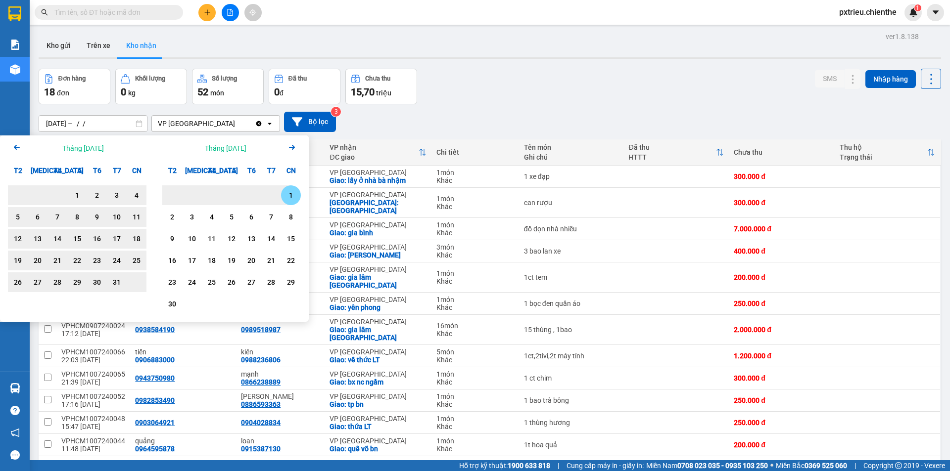
click at [286, 194] on div "1" at bounding box center [291, 195] width 14 height 12
type input "01/02/2024 – 01/09/2024"
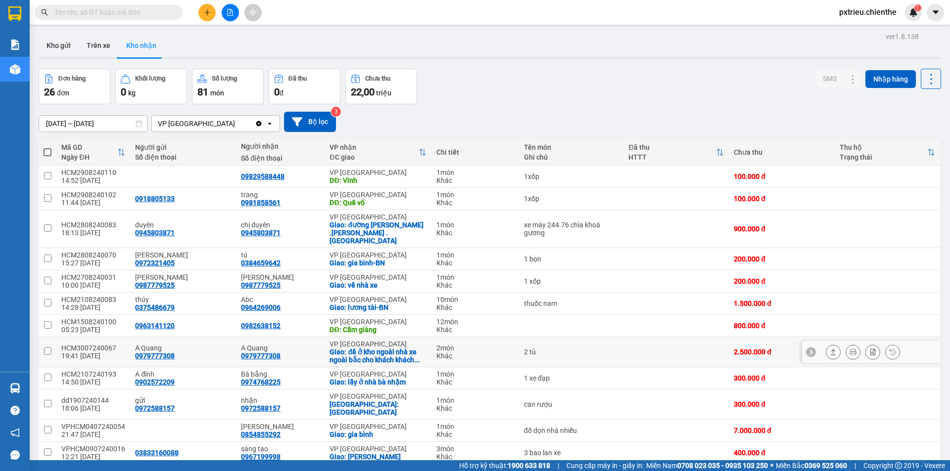
scroll to position [49, 0]
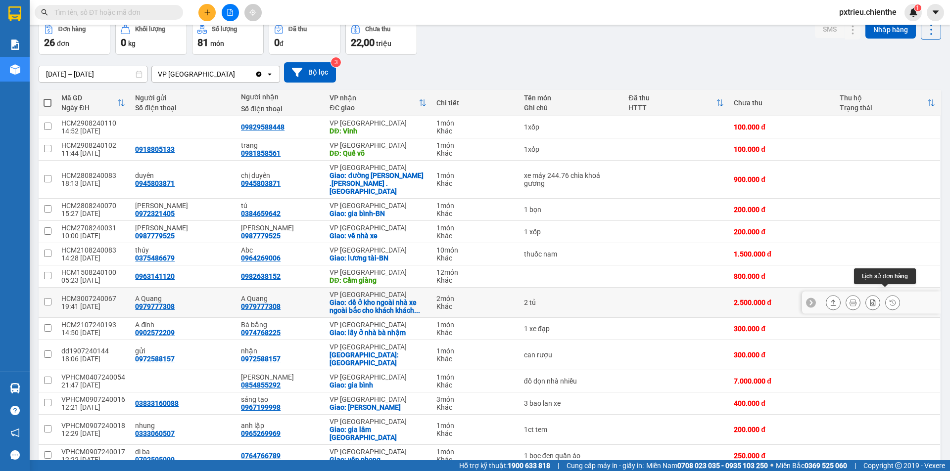
click at [889, 299] on icon at bounding box center [892, 302] width 7 height 7
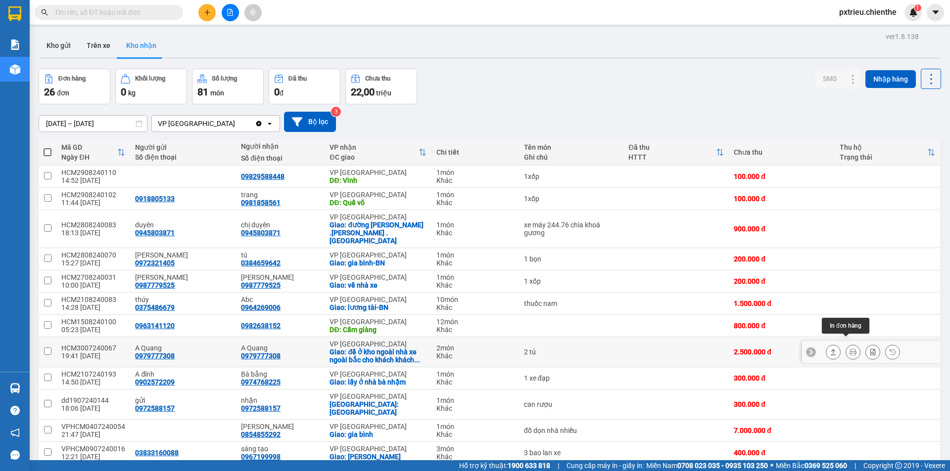
click at [849, 349] on icon at bounding box center [852, 352] width 7 height 7
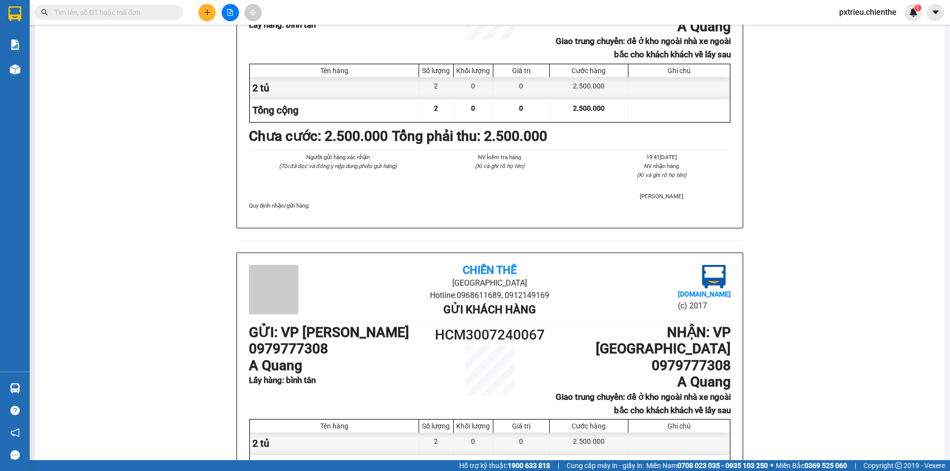
scroll to position [680, 0]
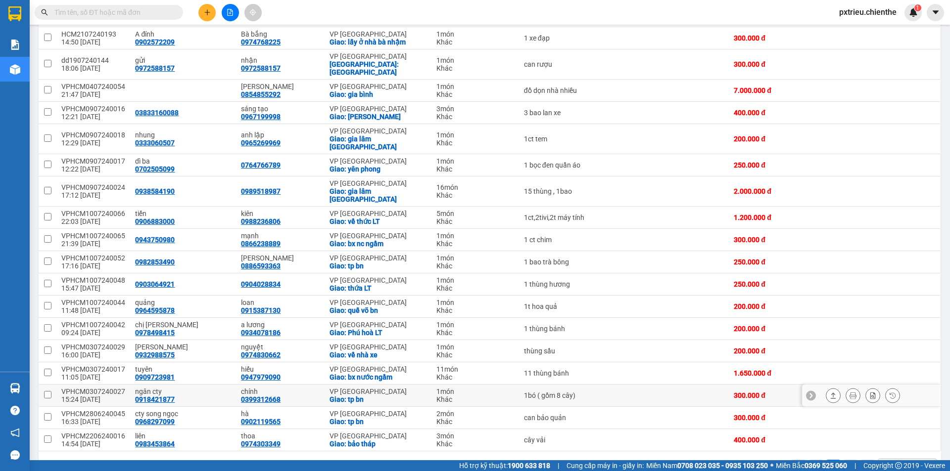
scroll to position [241, 0]
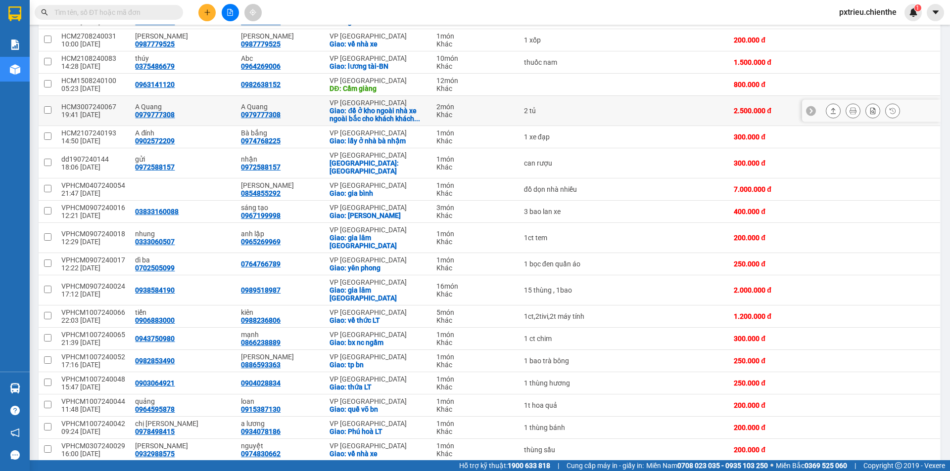
click at [309, 108] on div "A Quang 0979777308" at bounding box center [280, 111] width 79 height 16
checkbox input "true"
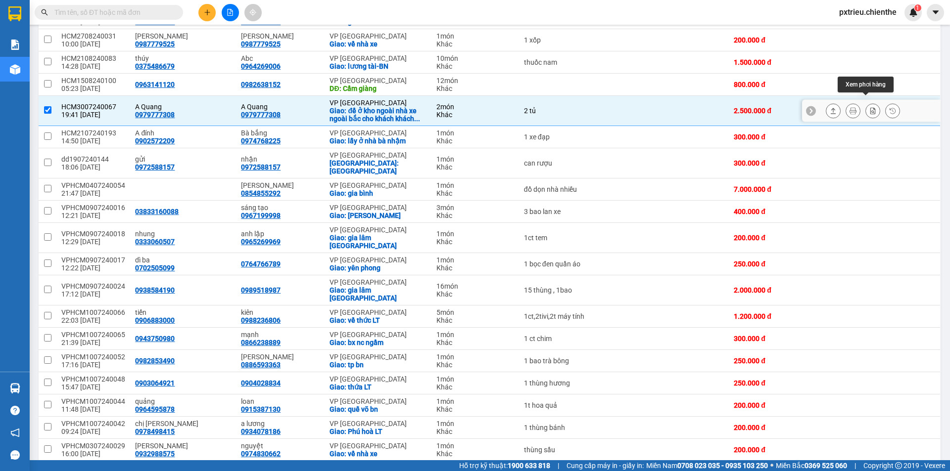
click at [870, 107] on icon at bounding box center [872, 110] width 5 height 7
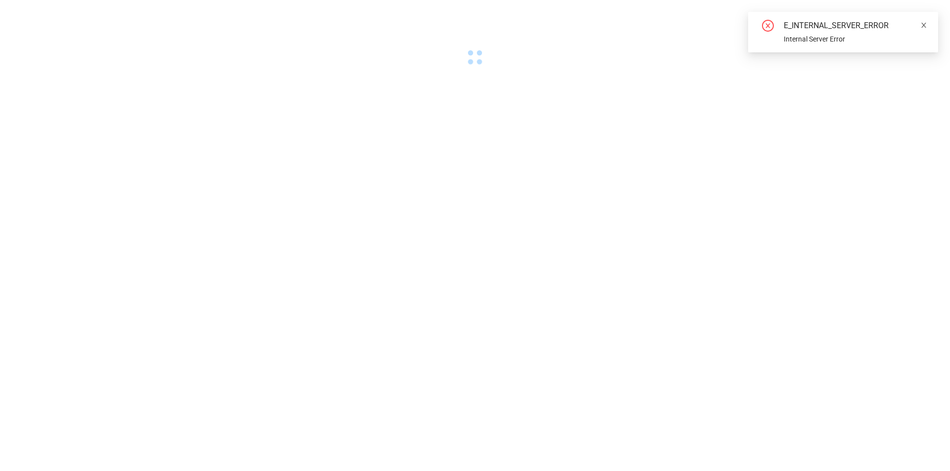
click at [921, 26] on icon "close" at bounding box center [923, 25] width 7 height 7
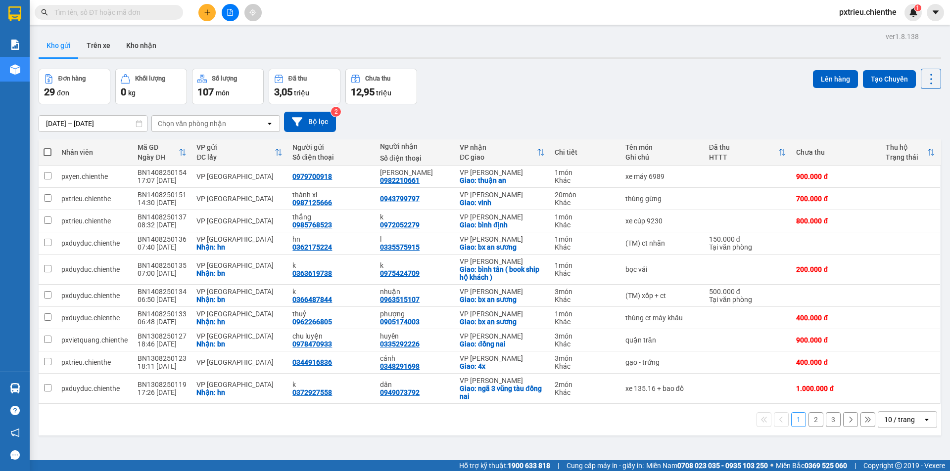
click at [52, 122] on input "[DATE] – [DATE]" at bounding box center [93, 124] width 108 height 16
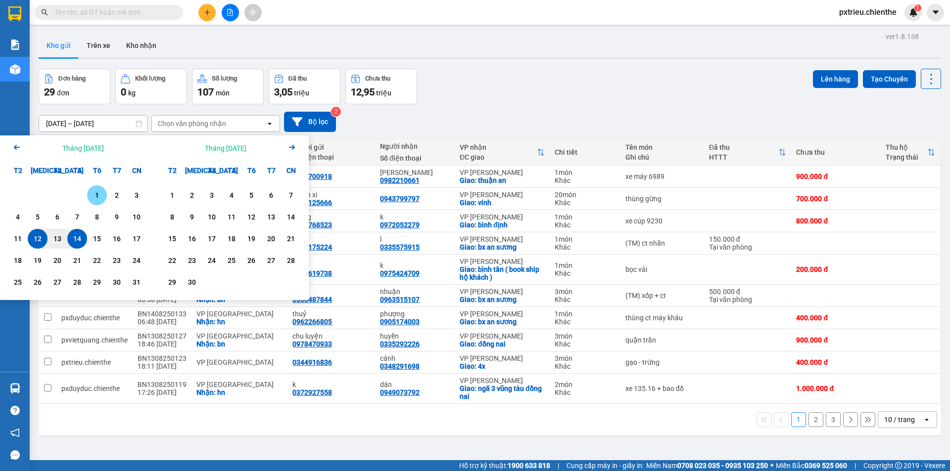
click at [99, 191] on div "1" at bounding box center [97, 195] width 14 height 12
click at [77, 236] on div "14" at bounding box center [77, 239] width 14 height 12
type input "[DATE] – [DATE]"
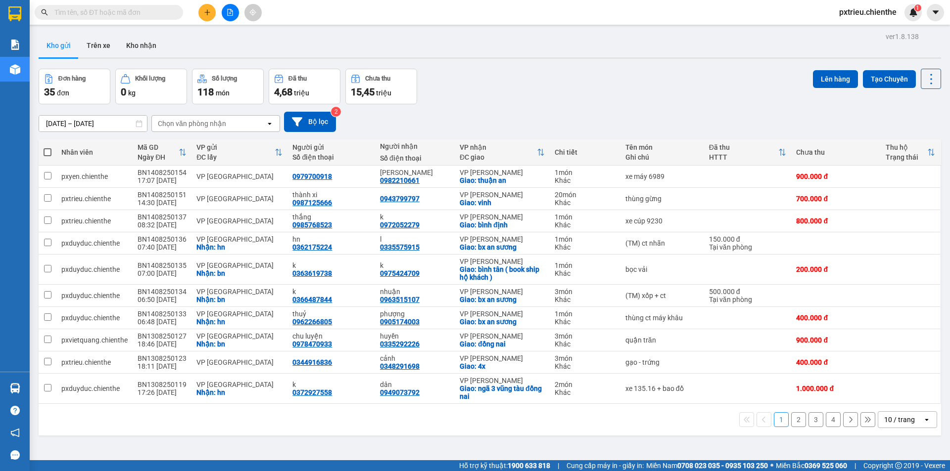
click at [923, 423] on icon "open" at bounding box center [927, 420] width 8 height 8
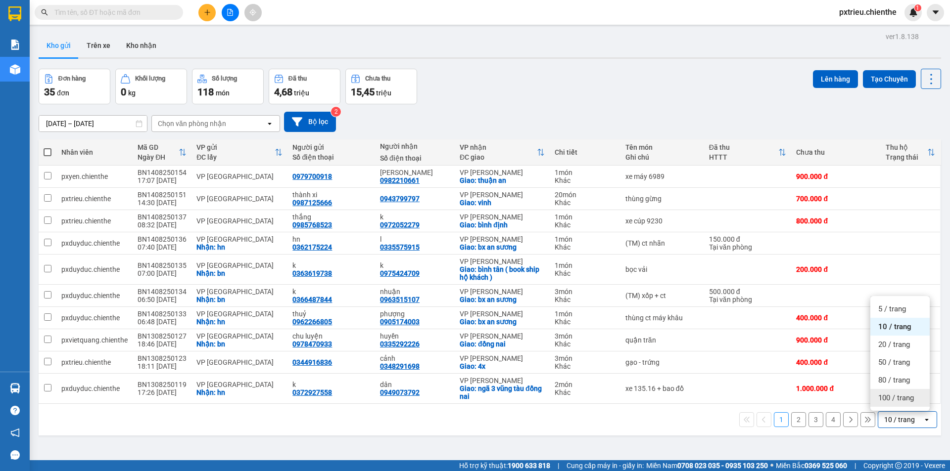
click at [907, 394] on span "100 / trang" at bounding box center [896, 398] width 36 height 10
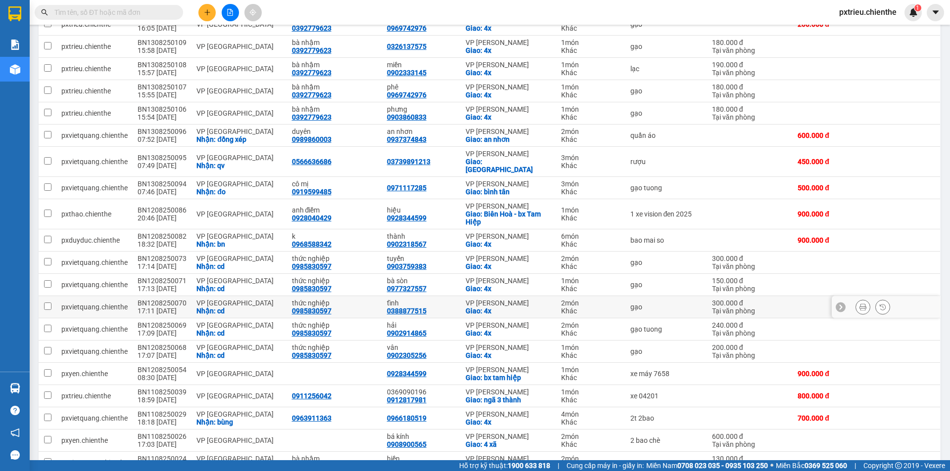
scroll to position [564, 0]
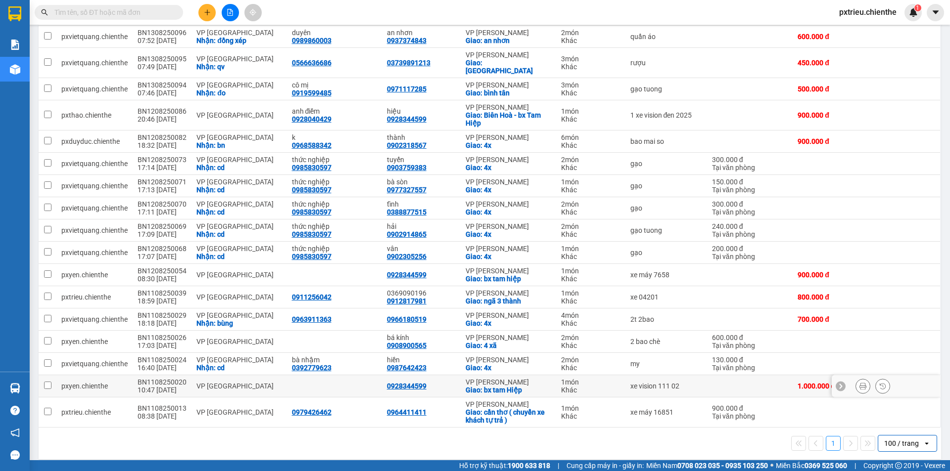
click at [693, 377] on td "xe vision 111 02" at bounding box center [666, 386] width 82 height 22
checkbox input "true"
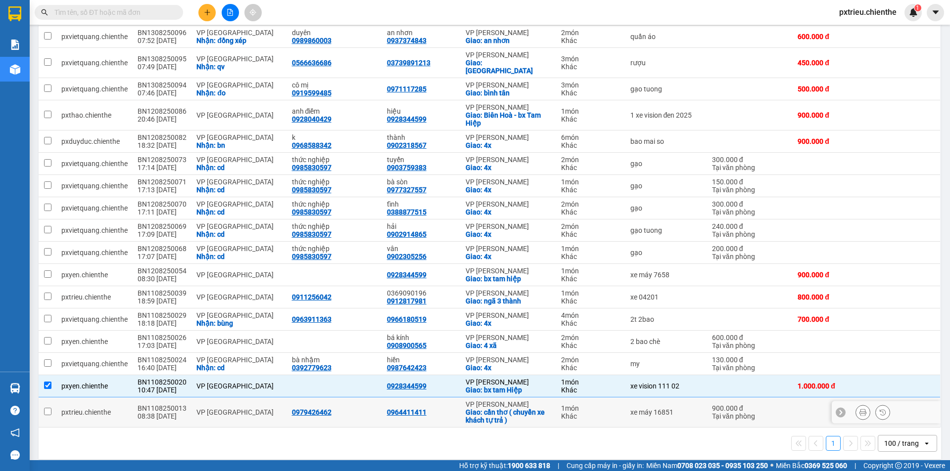
click at [674, 411] on td "xe máy 16851" at bounding box center [666, 413] width 82 height 30
checkbox input "true"
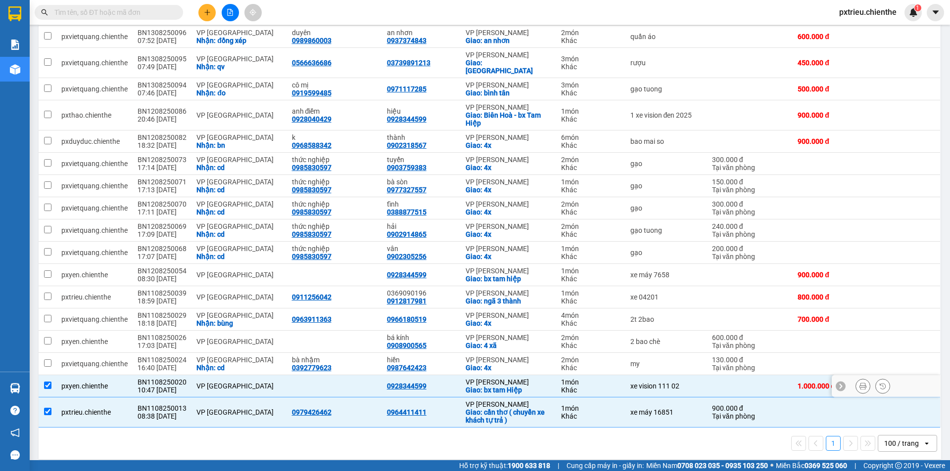
click at [176, 378] on div "BN1108250020" at bounding box center [162, 382] width 49 height 8
checkbox input "false"
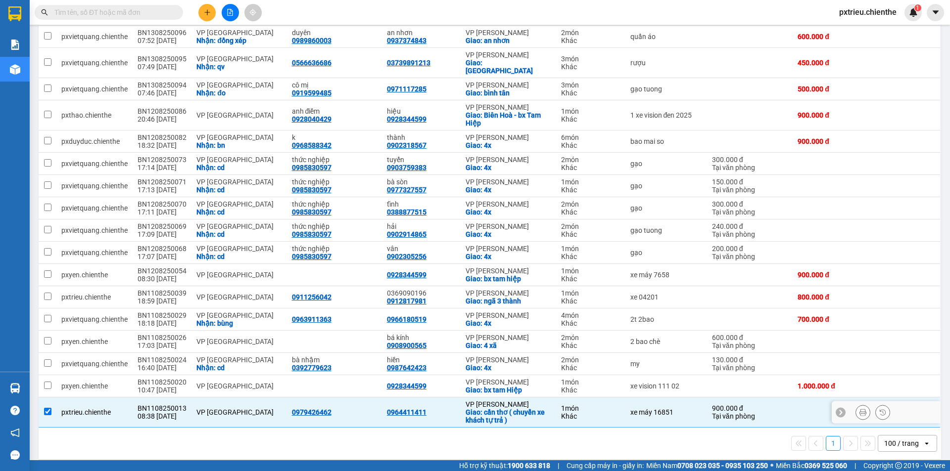
click at [185, 401] on td "BN1108250013 08:38 [DATE]" at bounding box center [162, 413] width 59 height 30
checkbox input "false"
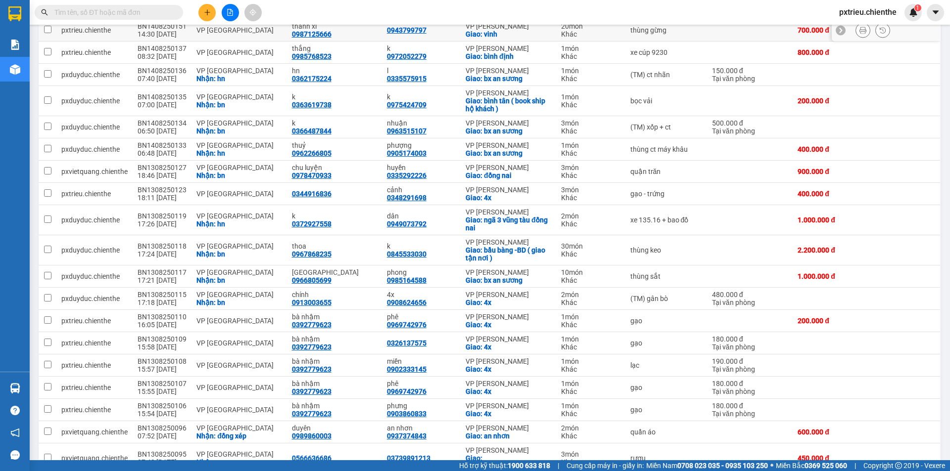
scroll to position [0, 0]
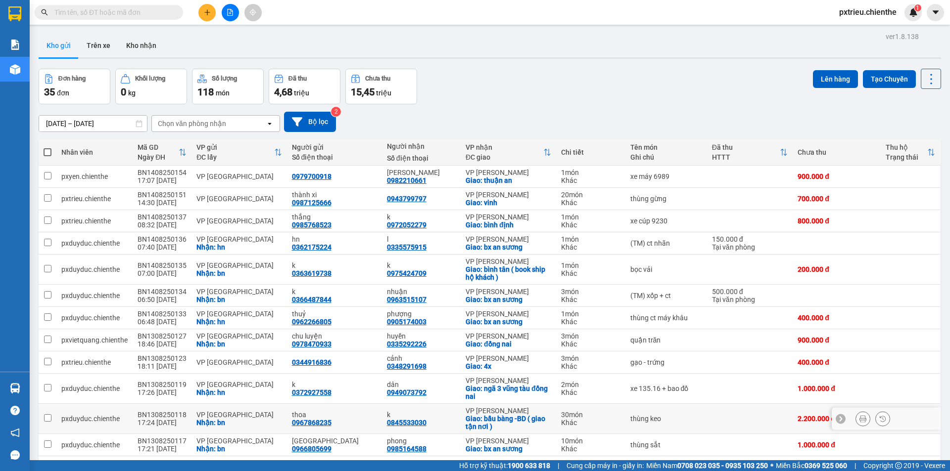
click at [220, 411] on div "VP [GEOGRAPHIC_DATA]" at bounding box center [238, 415] width 85 height 8
checkbox input "true"
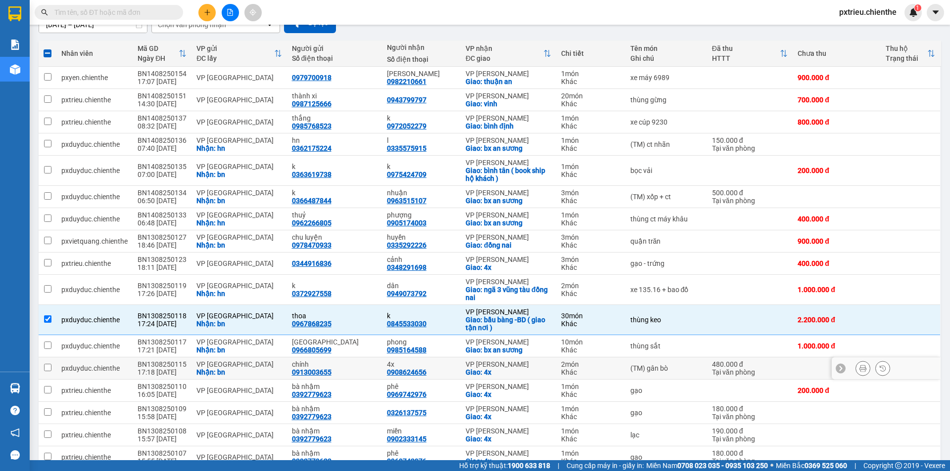
scroll to position [148, 0]
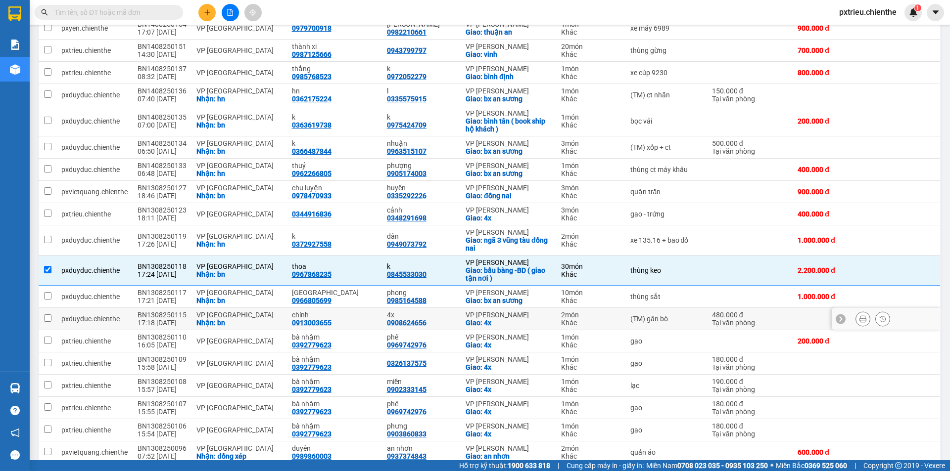
click at [207, 319] on div "Nhận: bn" at bounding box center [238, 323] width 85 height 8
checkbox input "true"
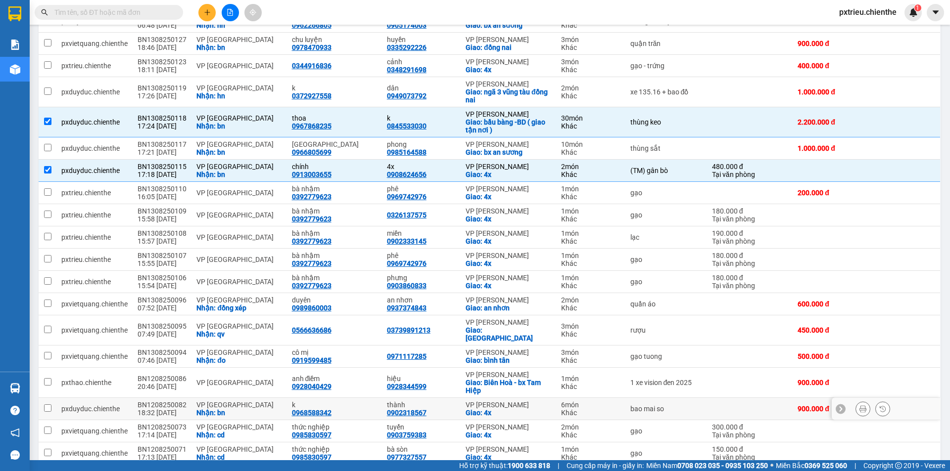
scroll to position [346, 0]
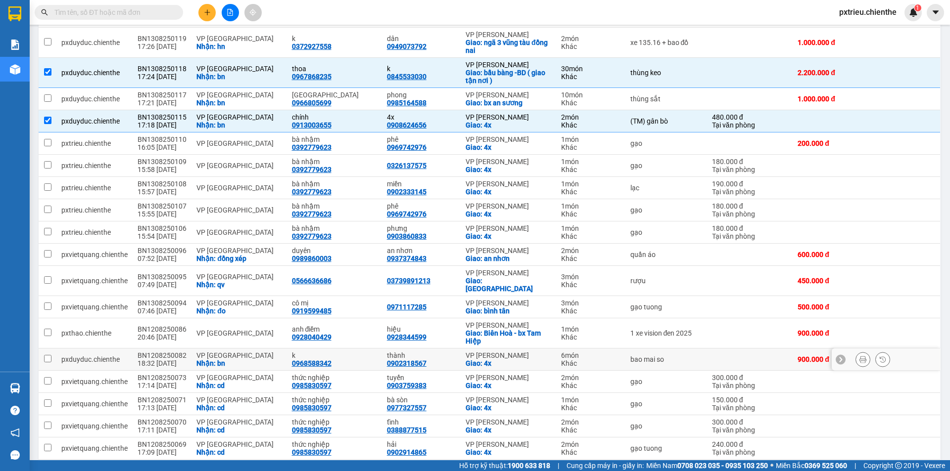
click at [206, 352] on div "VP [GEOGRAPHIC_DATA]" at bounding box center [238, 356] width 85 height 8
checkbox input "true"
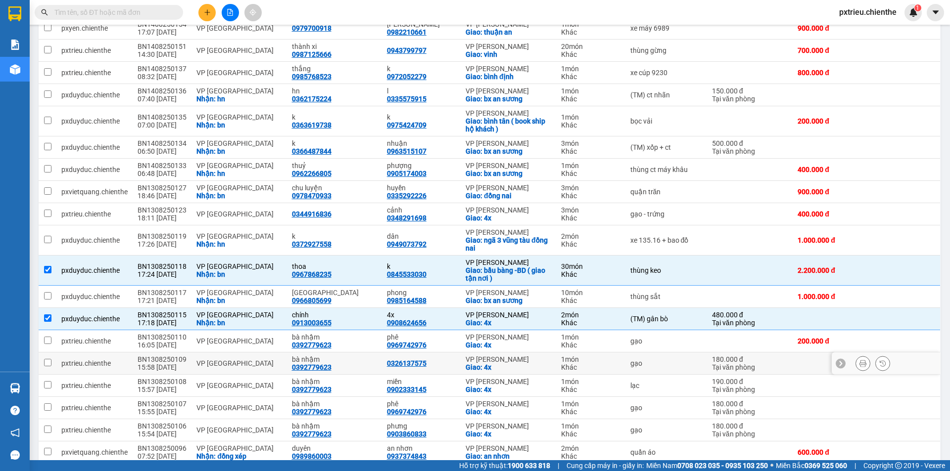
scroll to position [99, 0]
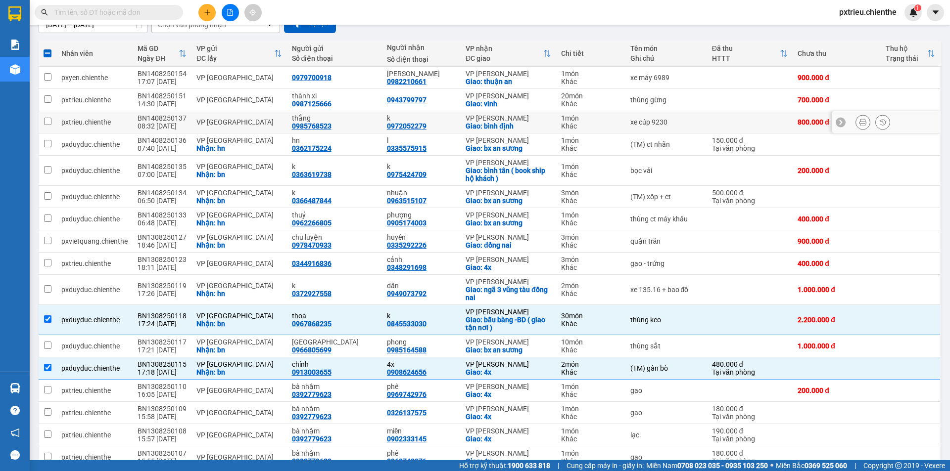
click at [184, 120] on td "BN1408250137 08:32 [DATE]" at bounding box center [162, 122] width 59 height 22
checkbox input "true"
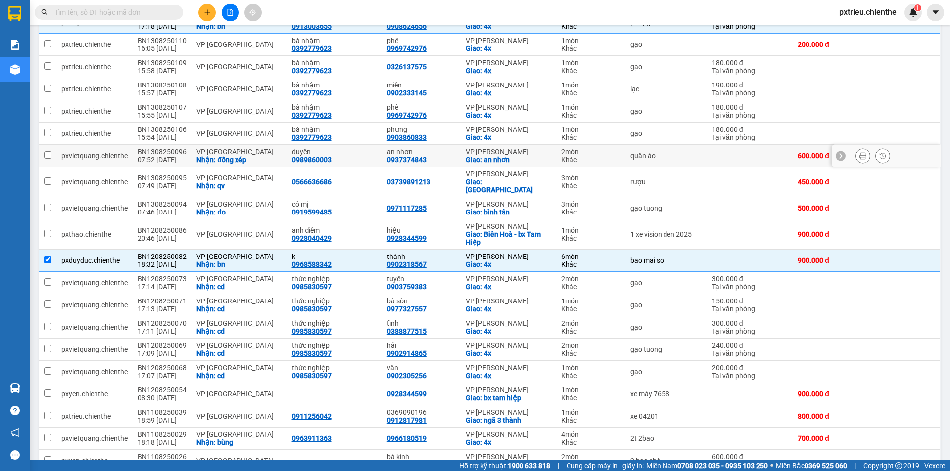
scroll to position [564, 0]
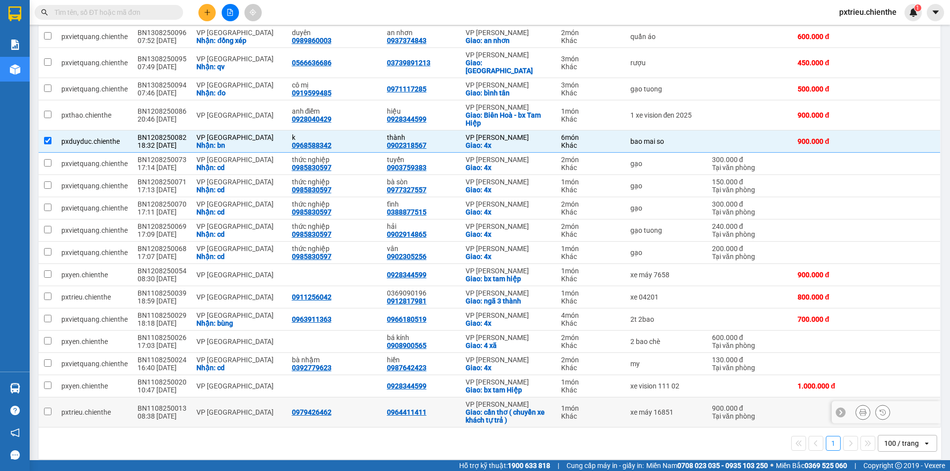
click at [235, 409] on div "VP [GEOGRAPHIC_DATA]" at bounding box center [238, 413] width 85 height 8
checkbox input "true"
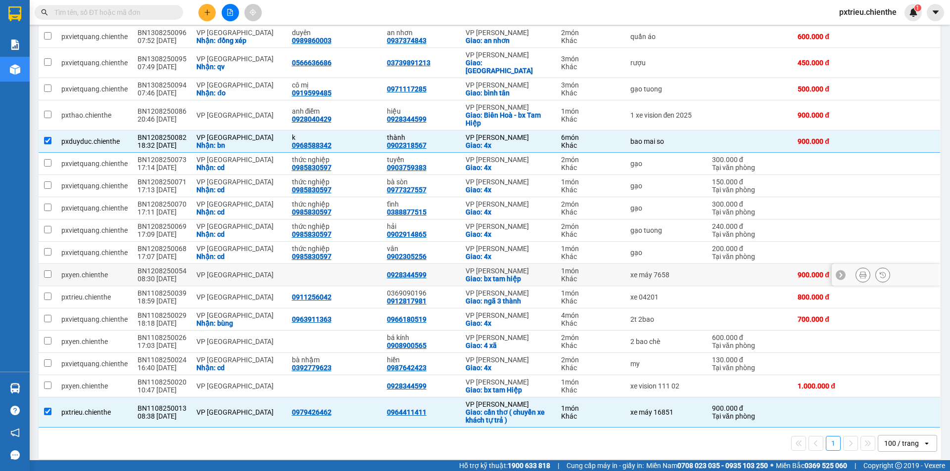
click at [227, 271] on div "VP [GEOGRAPHIC_DATA]" at bounding box center [238, 275] width 85 height 8
checkbox input "true"
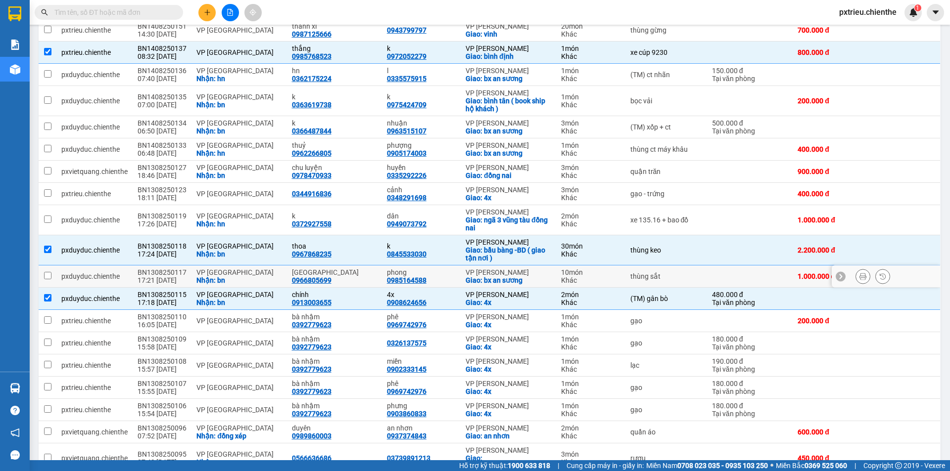
scroll to position [119, 0]
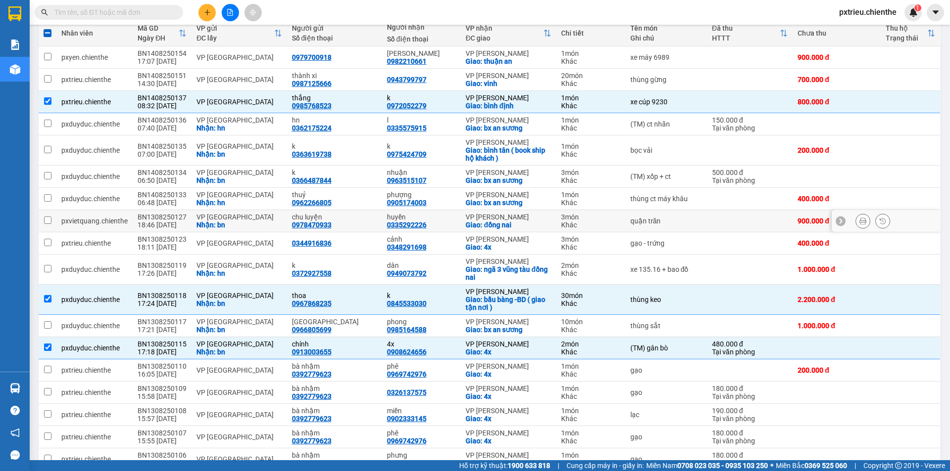
click at [241, 222] on div "Nhận: bn" at bounding box center [238, 225] width 85 height 8
checkbox input "true"
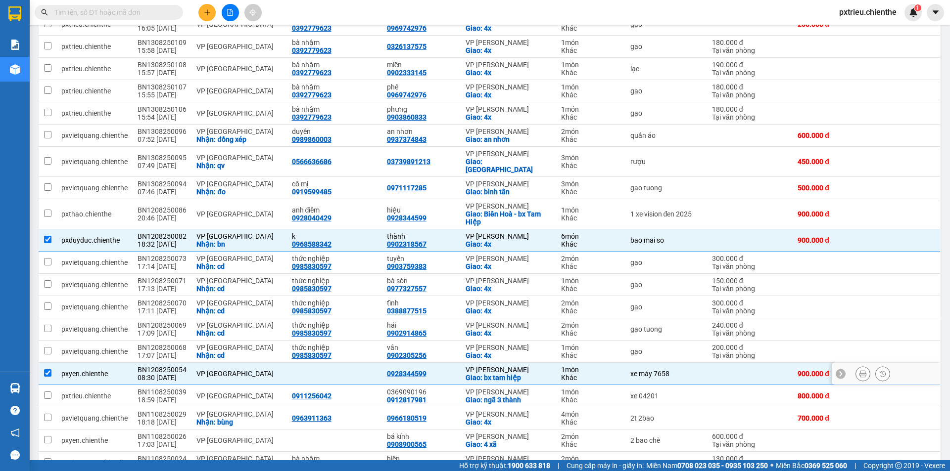
scroll to position [564, 0]
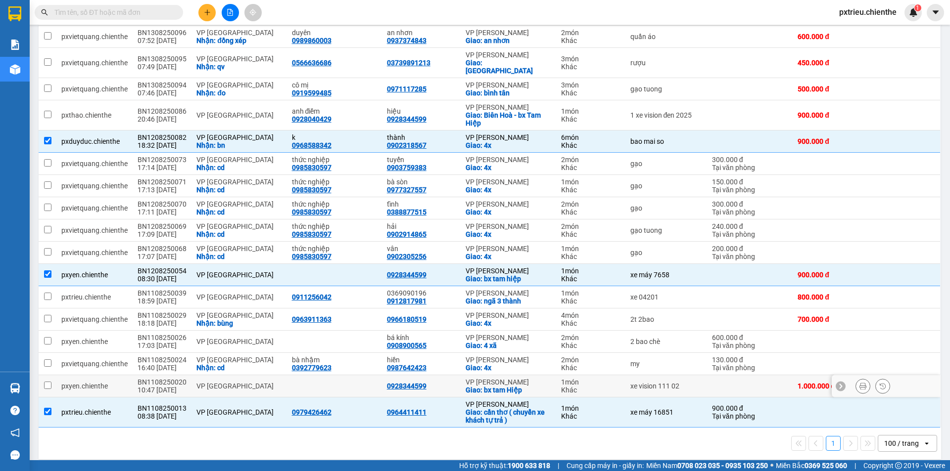
click at [251, 382] on div "VP [GEOGRAPHIC_DATA]" at bounding box center [238, 386] width 85 height 8
checkbox input "true"
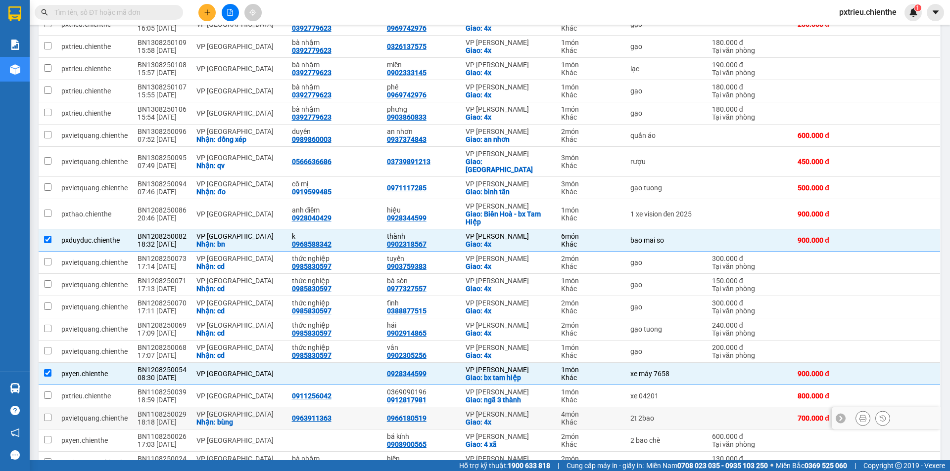
scroll to position [416, 0]
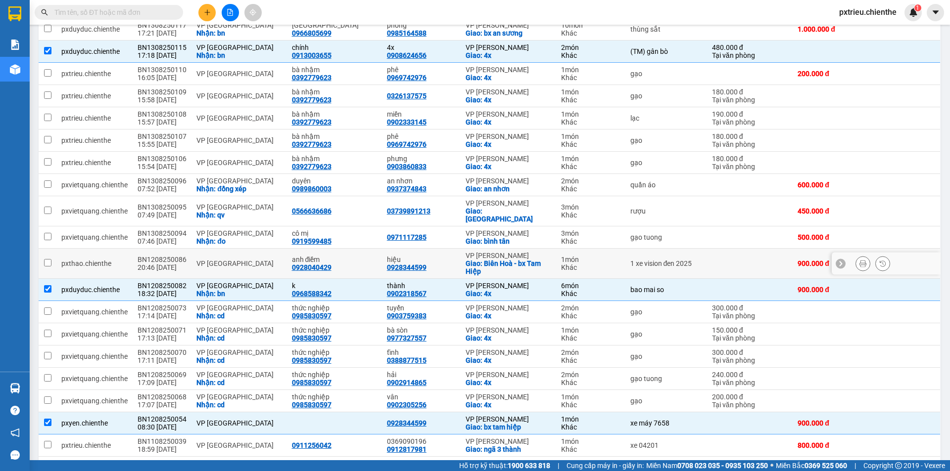
click at [246, 260] on div "VP [GEOGRAPHIC_DATA]" at bounding box center [238, 264] width 85 height 8
checkbox input "true"
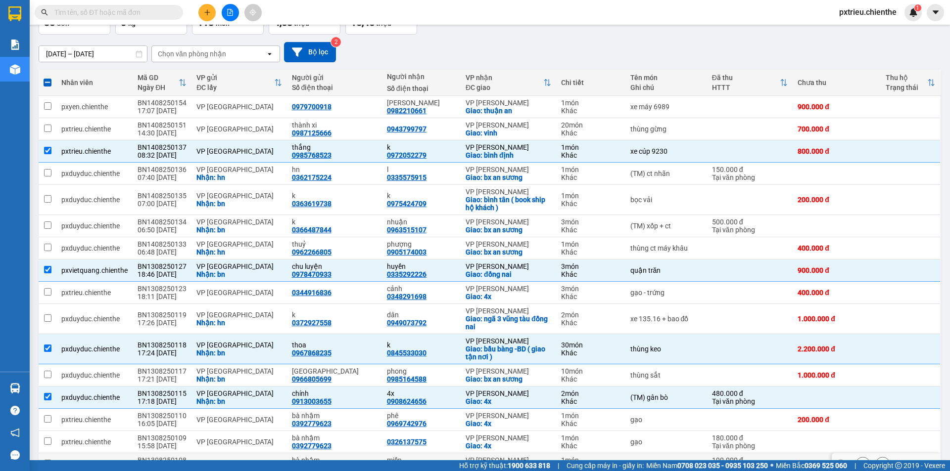
scroll to position [20, 0]
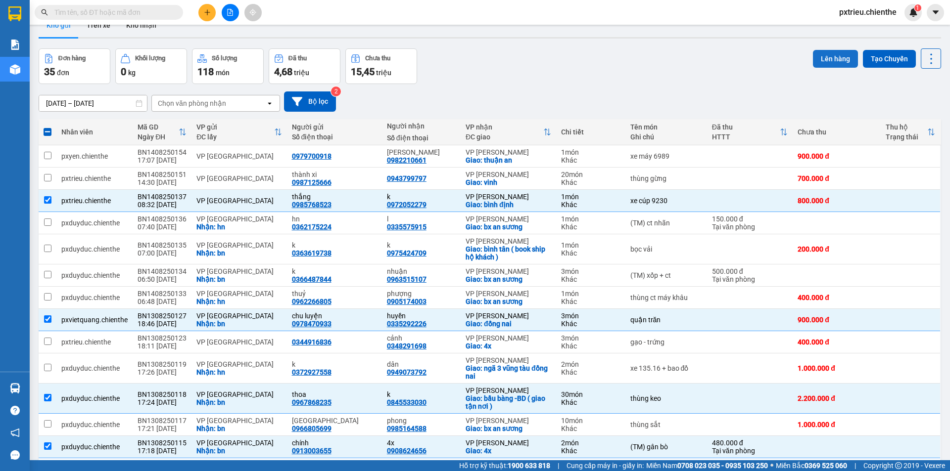
click at [840, 58] on button "Lên hàng" at bounding box center [835, 59] width 45 height 18
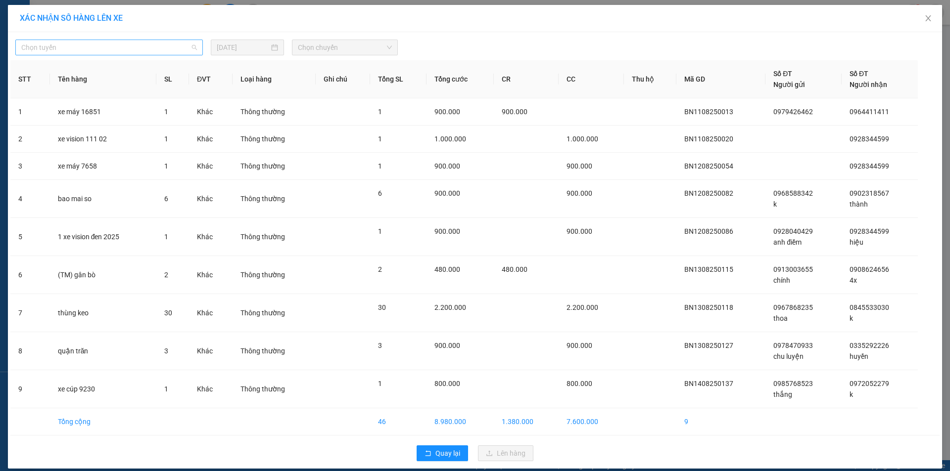
click at [195, 48] on div "Chọn tuyến" at bounding box center [108, 48] width 187 height 16
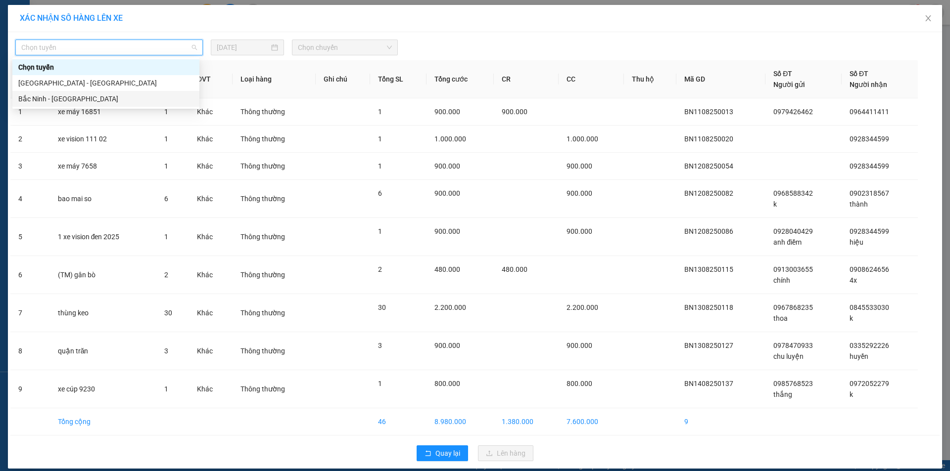
click at [114, 96] on div "Bắc Ninh - [GEOGRAPHIC_DATA]" at bounding box center [105, 98] width 175 height 11
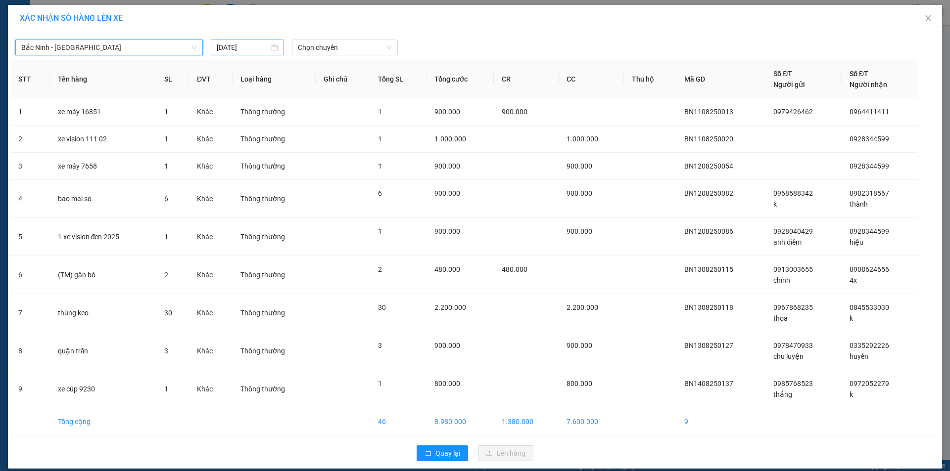
click at [255, 47] on input "[DATE]" at bounding box center [243, 47] width 52 height 11
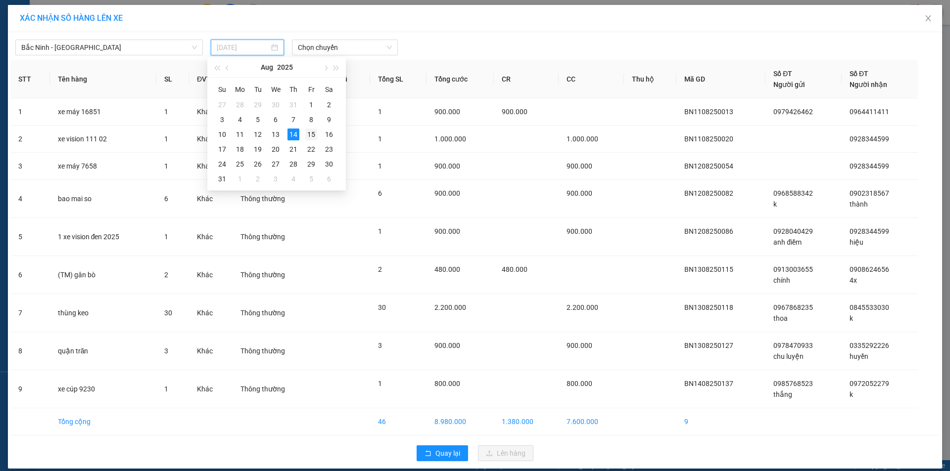
click at [313, 136] on div "15" at bounding box center [311, 135] width 12 height 12
type input "[DATE]"
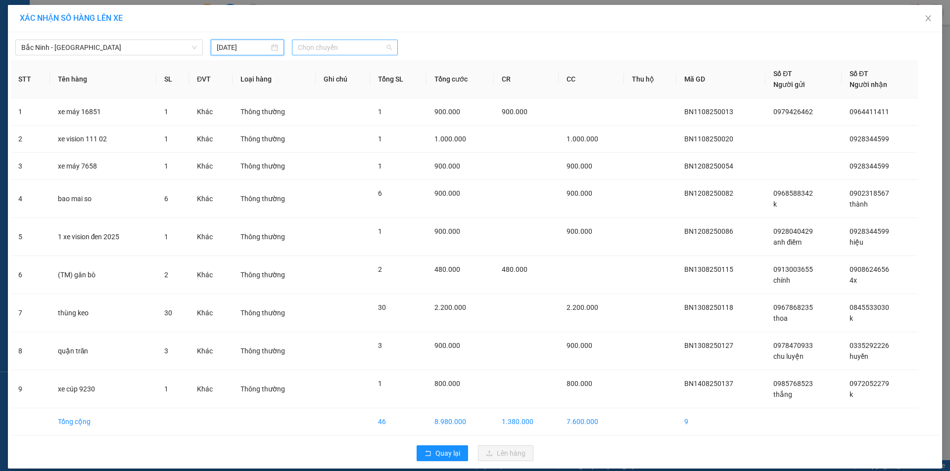
click at [360, 51] on span "Chọn chuyến" at bounding box center [345, 47] width 94 height 15
click at [322, 96] on div "05:10" at bounding box center [332, 98] width 77 height 11
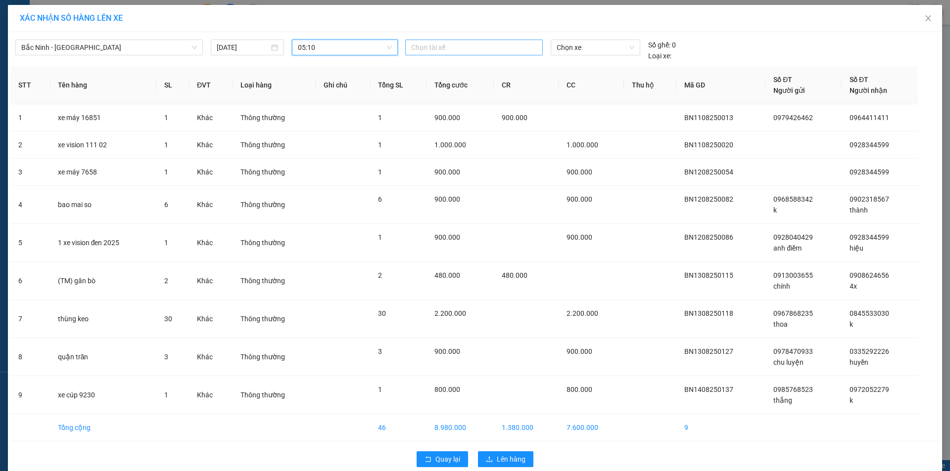
click at [457, 47] on div at bounding box center [474, 48] width 133 height 12
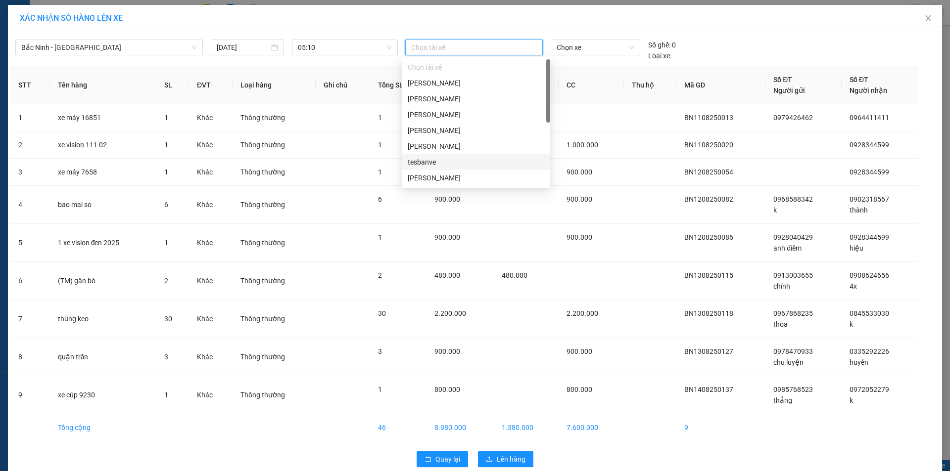
click at [439, 159] on div "tesbanve" at bounding box center [476, 162] width 137 height 11
click at [466, 110] on div "[PERSON_NAME]" at bounding box center [476, 114] width 137 height 11
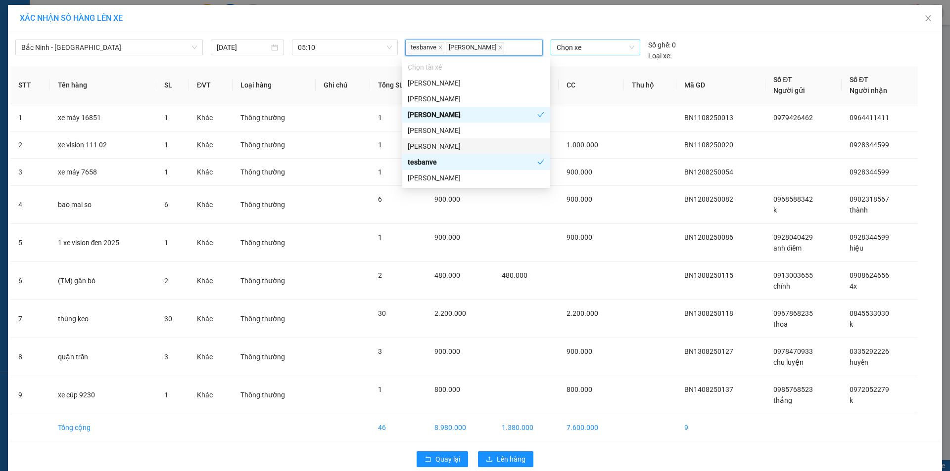
click at [603, 45] on span "Chọn xe" at bounding box center [594, 47] width 77 height 15
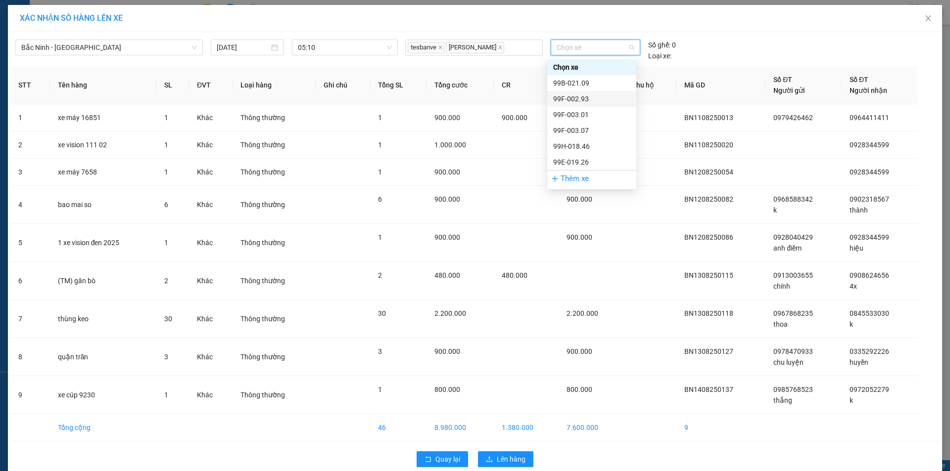
click at [589, 97] on div "99F-002.93" at bounding box center [591, 98] width 77 height 11
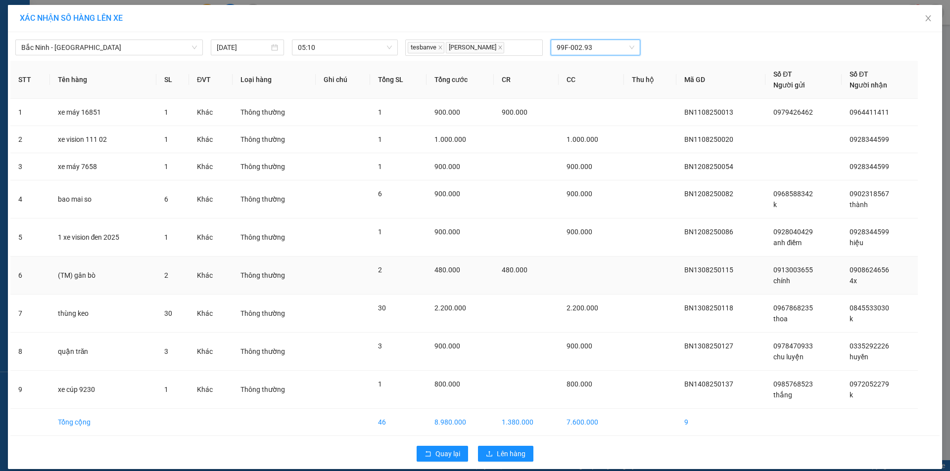
scroll to position [10, 0]
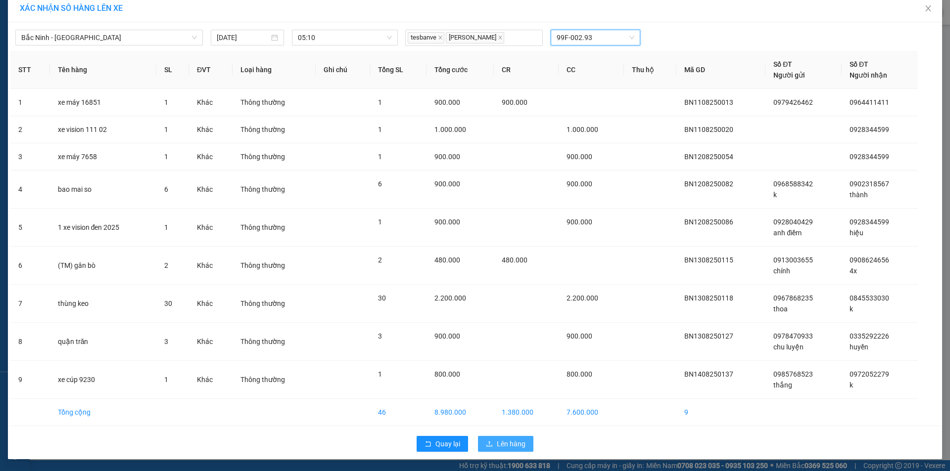
click at [508, 442] on span "Lên hàng" at bounding box center [511, 444] width 29 height 11
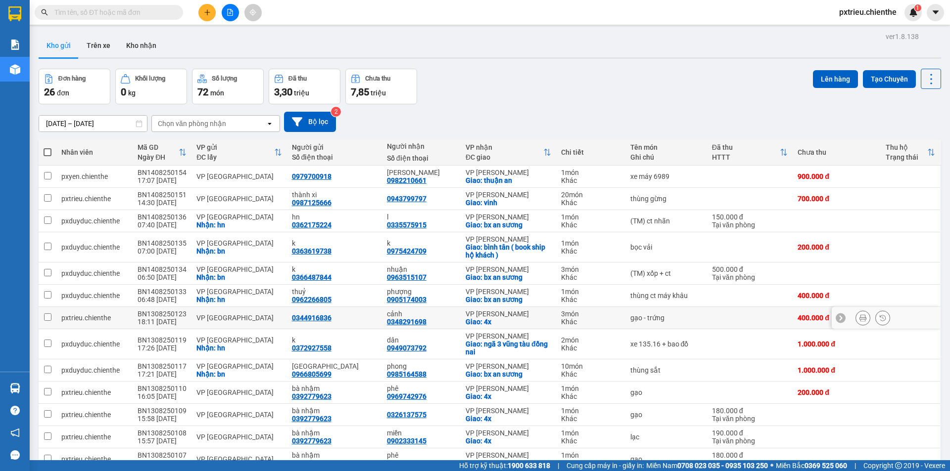
click at [232, 322] on td "VP [GEOGRAPHIC_DATA]" at bounding box center [238, 318] width 95 height 22
checkbox input "true"
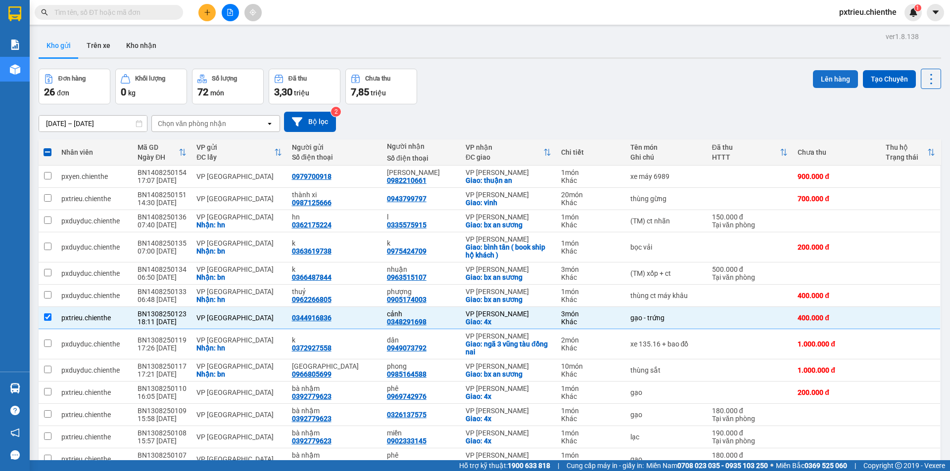
click at [822, 80] on button "Lên hàng" at bounding box center [835, 79] width 45 height 18
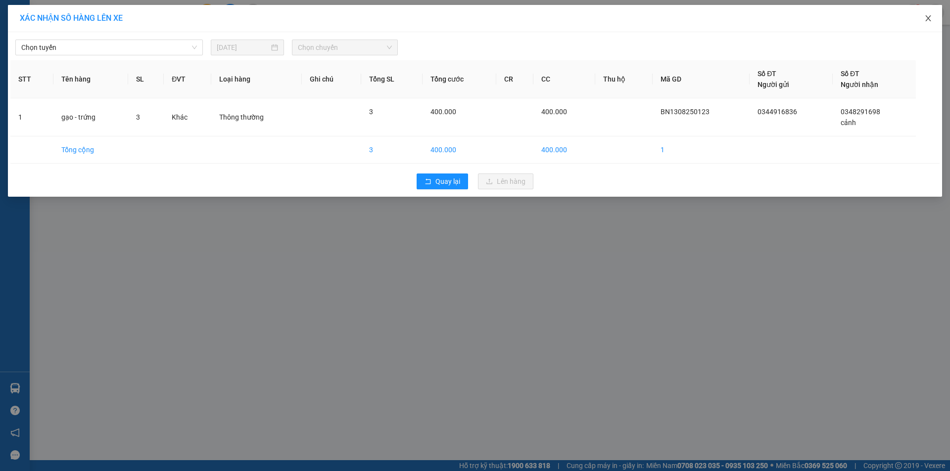
click at [928, 17] on icon "close" at bounding box center [928, 18] width 8 height 8
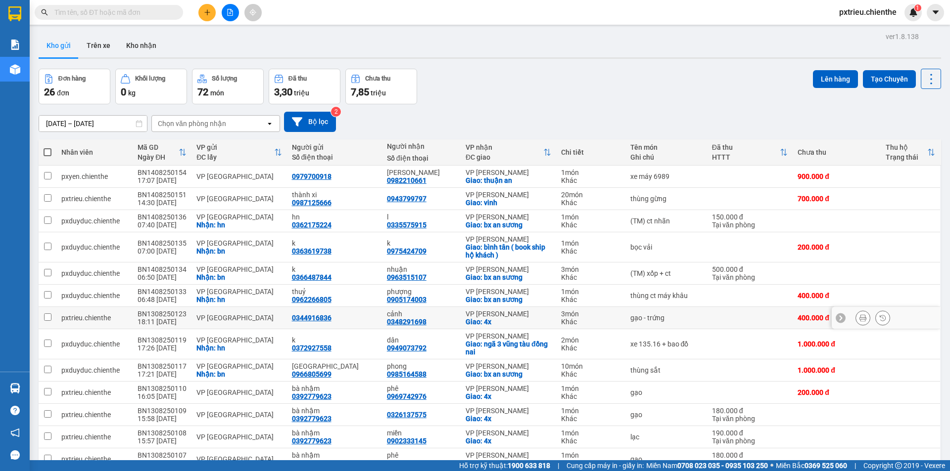
click at [231, 318] on div "VP [GEOGRAPHIC_DATA]" at bounding box center [238, 318] width 85 height 8
checkbox input "true"
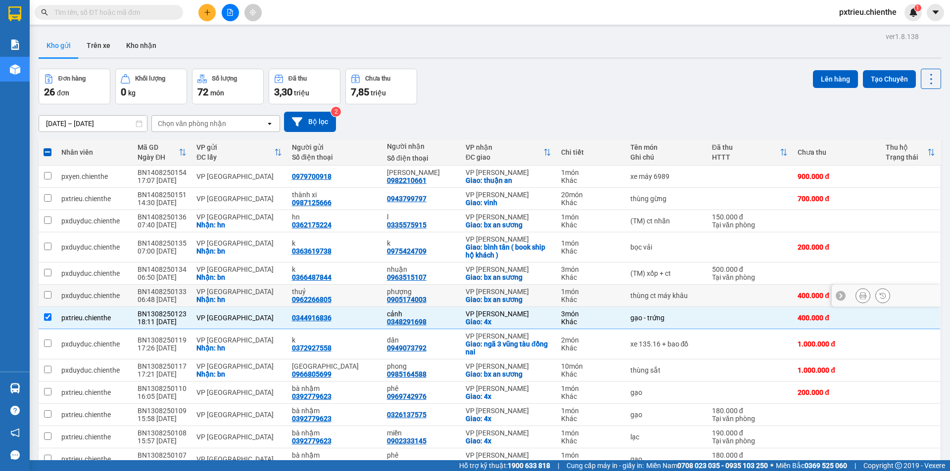
click at [186, 295] on td "BN1408250133 06:48 [DATE]" at bounding box center [162, 296] width 59 height 22
checkbox input "true"
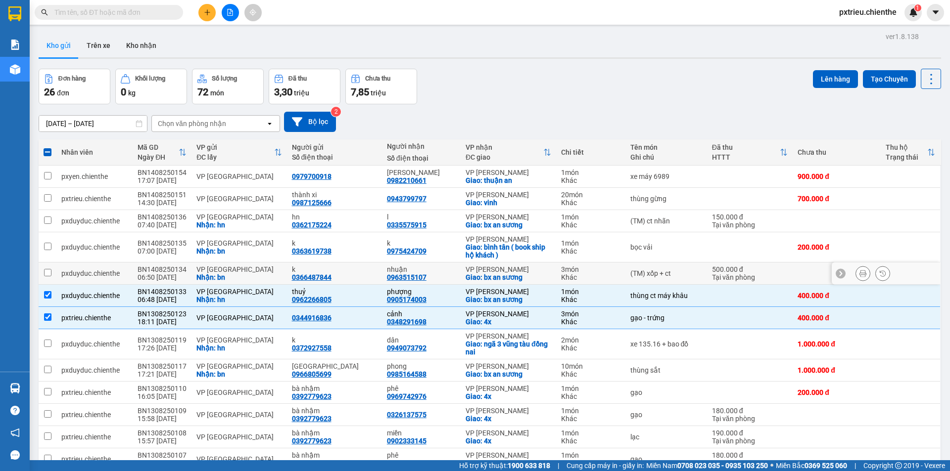
click at [177, 268] on div "BN1408250134" at bounding box center [162, 270] width 49 height 8
checkbox input "true"
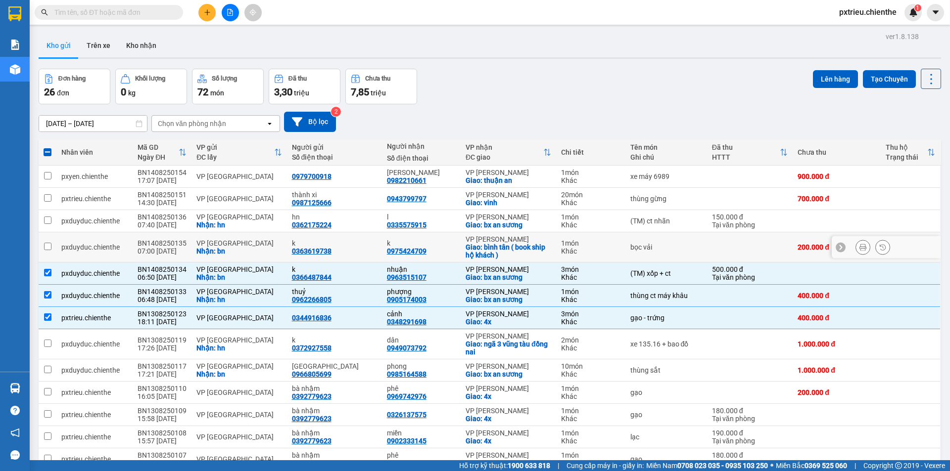
click at [182, 250] on div "07:00 [DATE]" at bounding box center [162, 251] width 49 height 8
checkbox input "true"
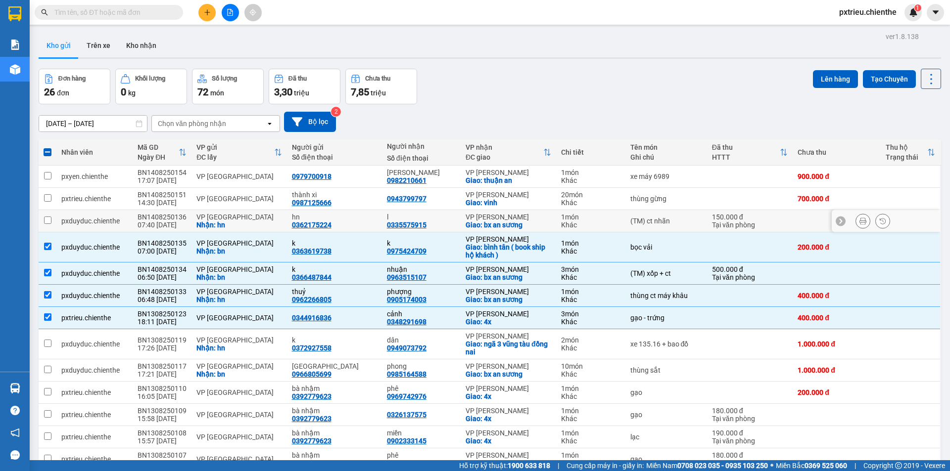
click at [183, 219] on div "BN1408250136" at bounding box center [162, 217] width 49 height 8
checkbox input "true"
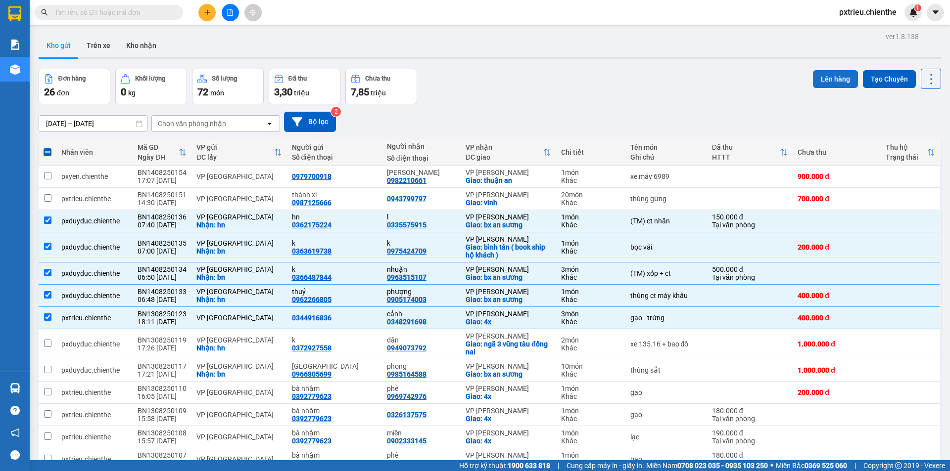
click at [820, 86] on button "Lên hàng" at bounding box center [835, 79] width 45 height 18
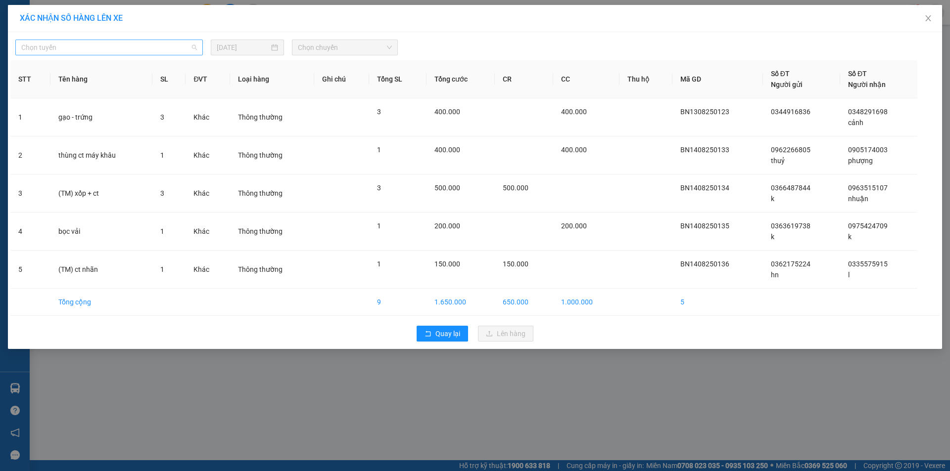
click at [195, 46] on span "Chọn tuyến" at bounding box center [109, 47] width 176 height 15
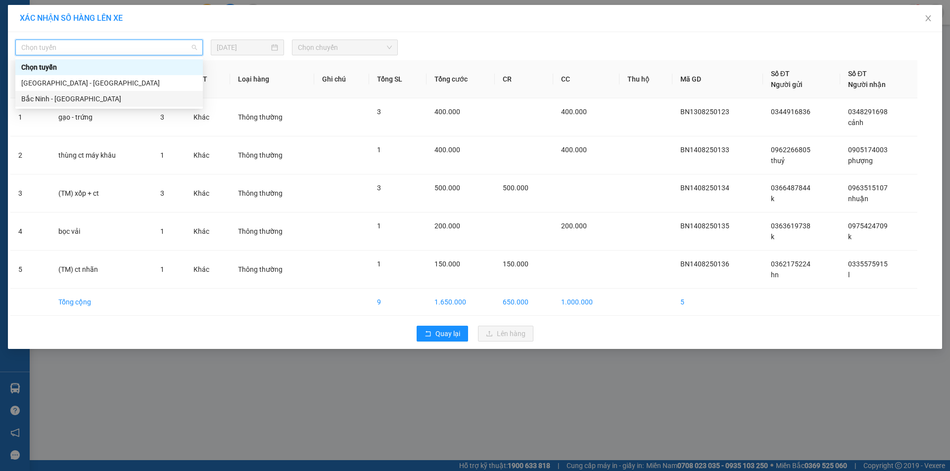
click at [83, 99] on div "Bắc Ninh - [GEOGRAPHIC_DATA]" at bounding box center [109, 98] width 176 height 11
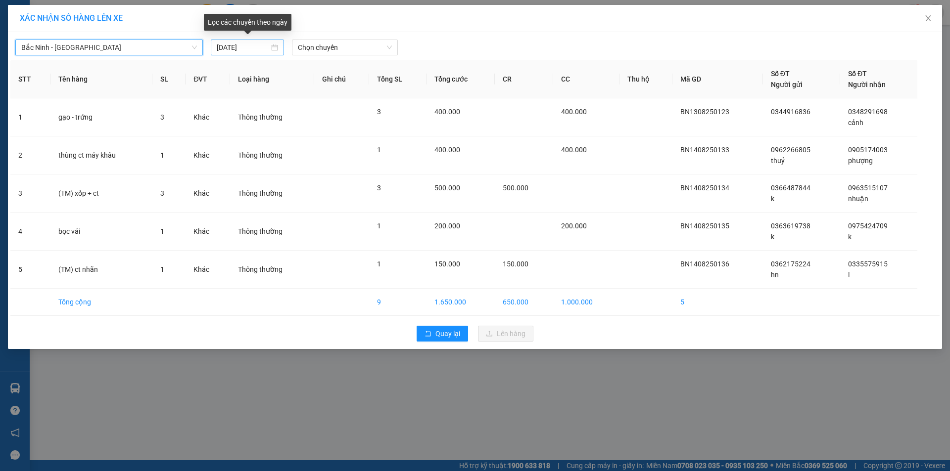
click at [277, 47] on div "[DATE]" at bounding box center [247, 47] width 61 height 11
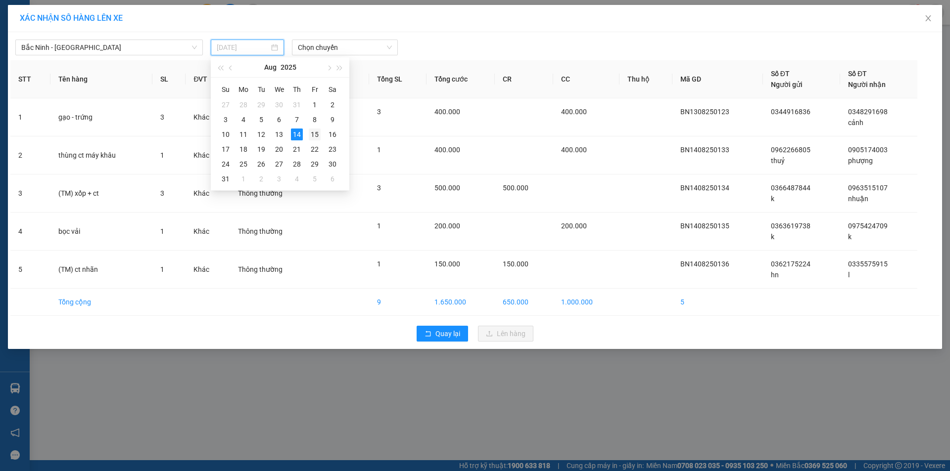
click at [313, 136] on div "15" at bounding box center [315, 135] width 12 height 12
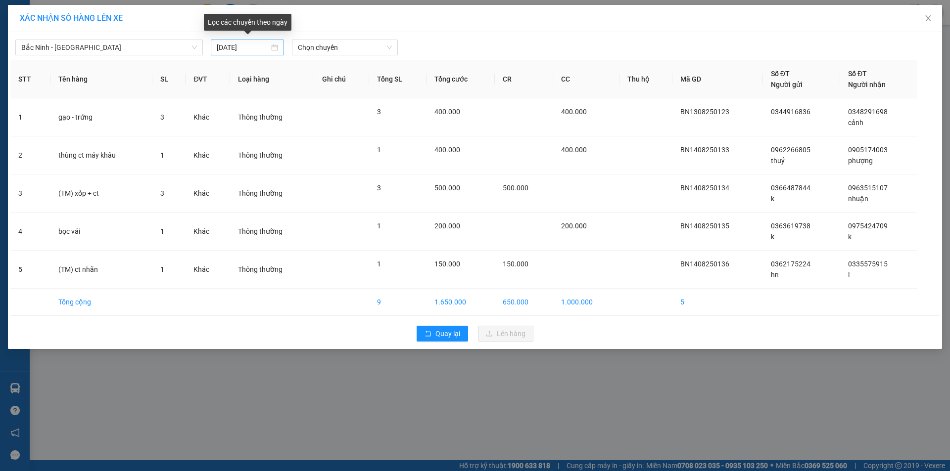
click at [275, 48] on div "[DATE]" at bounding box center [247, 47] width 61 height 11
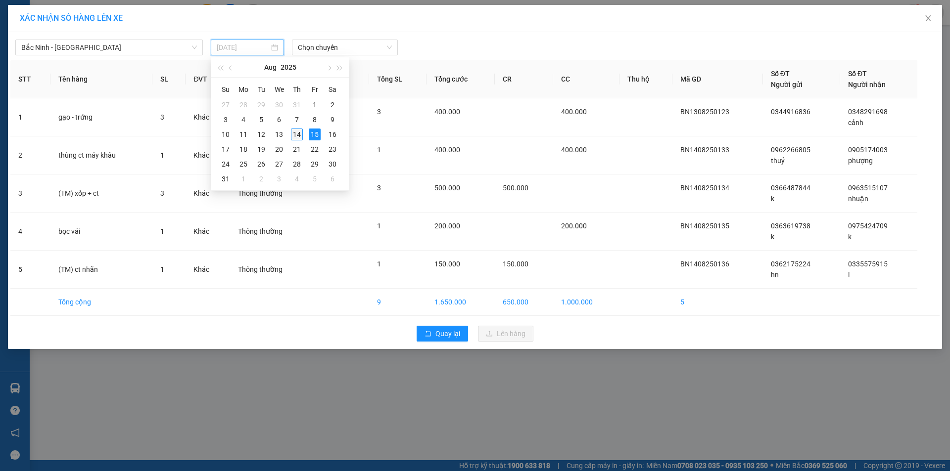
click at [297, 138] on div "14" at bounding box center [297, 135] width 12 height 12
type input "[DATE]"
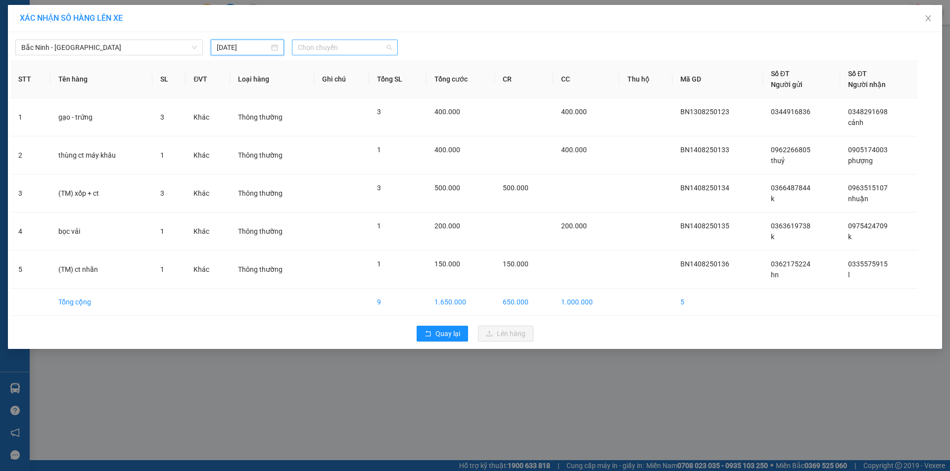
click at [348, 45] on span "Chọn chuyến" at bounding box center [345, 47] width 94 height 15
click at [334, 100] on div "05:10 - 99F-003.01" at bounding box center [336, 98] width 77 height 11
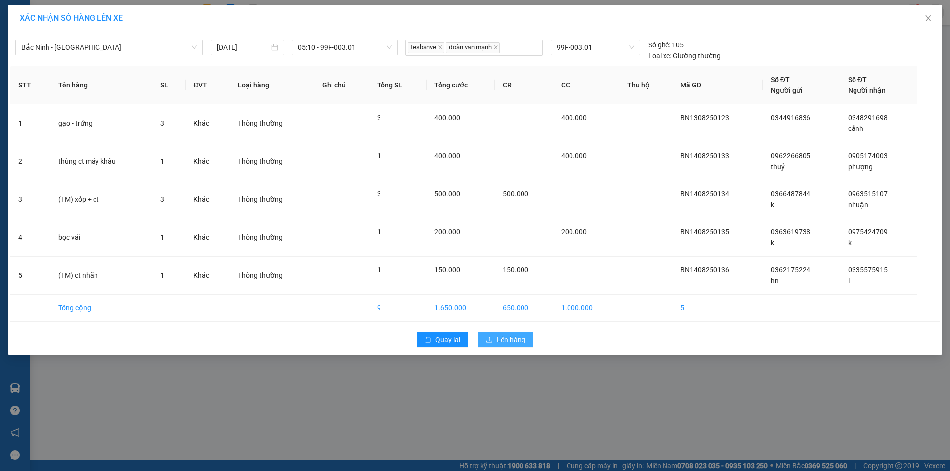
click at [512, 341] on span "Lên hàng" at bounding box center [511, 339] width 29 height 11
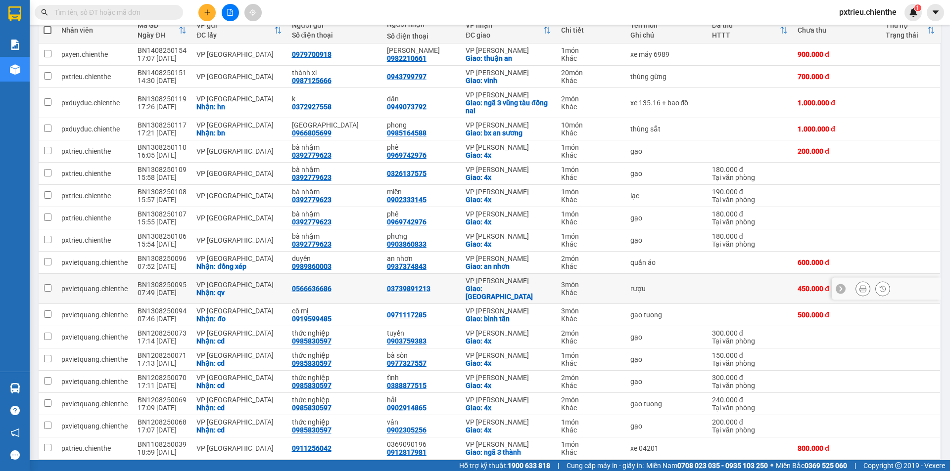
scroll to position [23, 0]
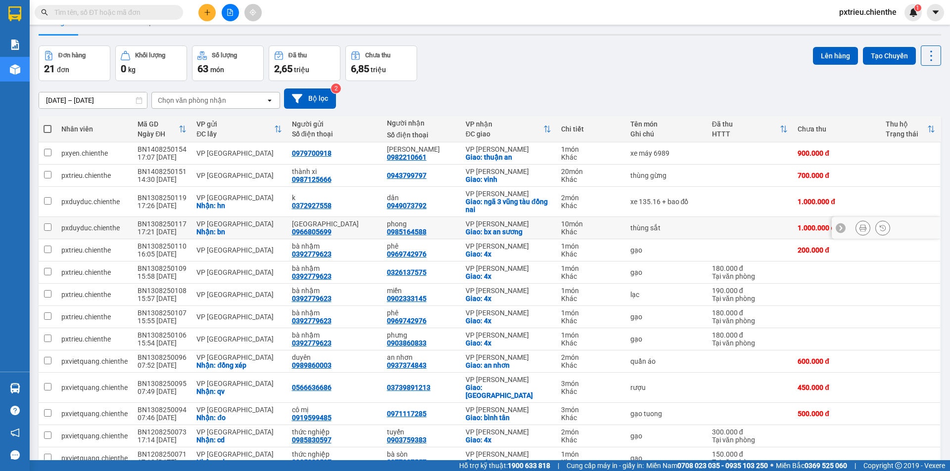
click at [879, 226] on icon at bounding box center [882, 228] width 7 height 7
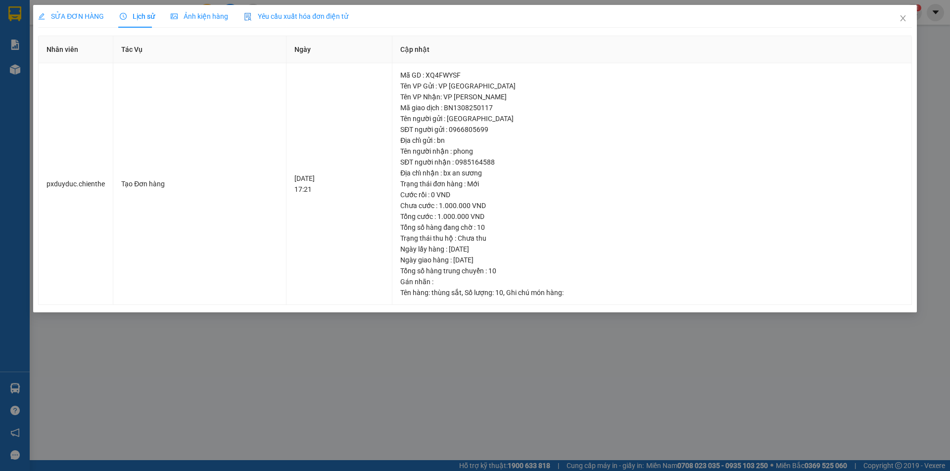
click at [199, 13] on span "Ảnh kiện hàng" at bounding box center [199, 16] width 57 height 8
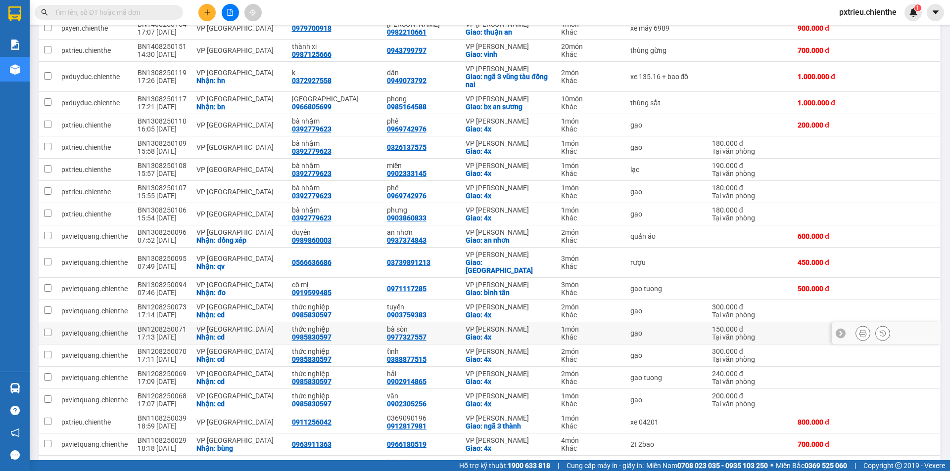
scroll to position [221, 0]
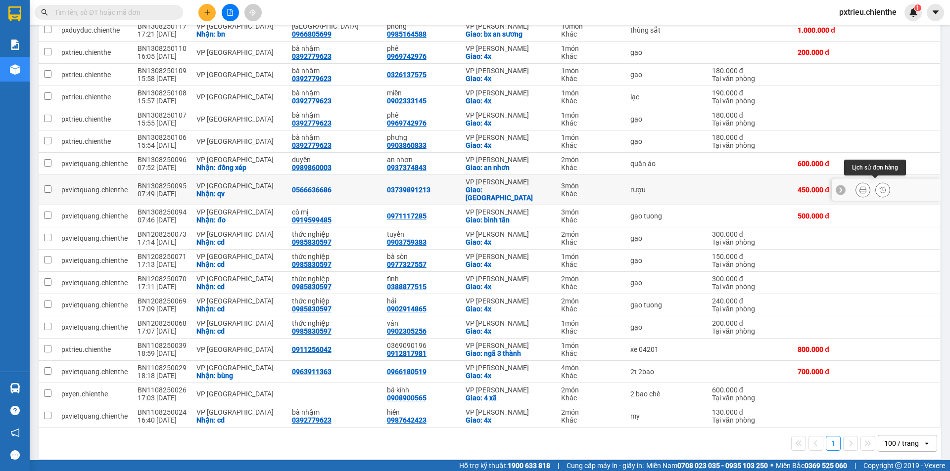
click at [879, 187] on icon at bounding box center [882, 189] width 7 height 7
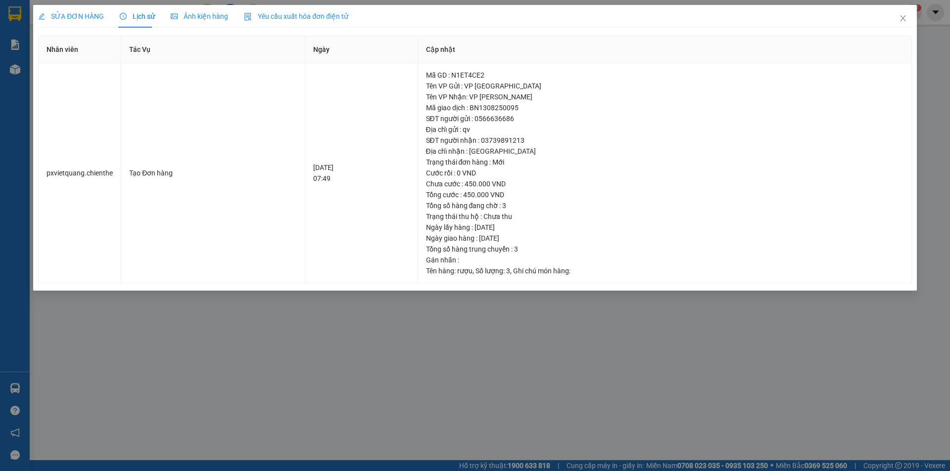
click at [209, 12] on span "Ảnh kiện hàng" at bounding box center [199, 16] width 57 height 8
